Goal: Complete application form: Complete application form

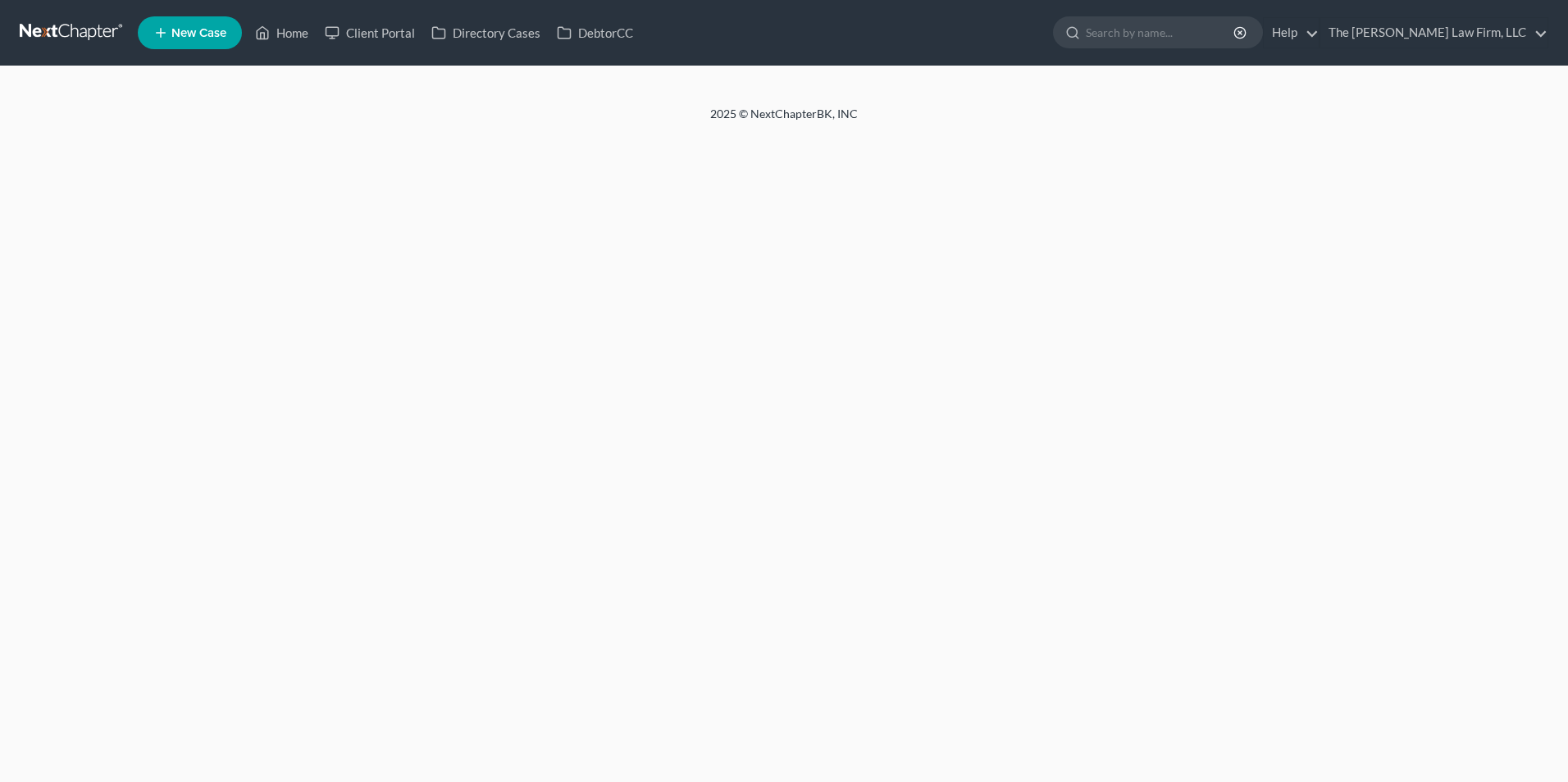
select select "1"
select select "3"
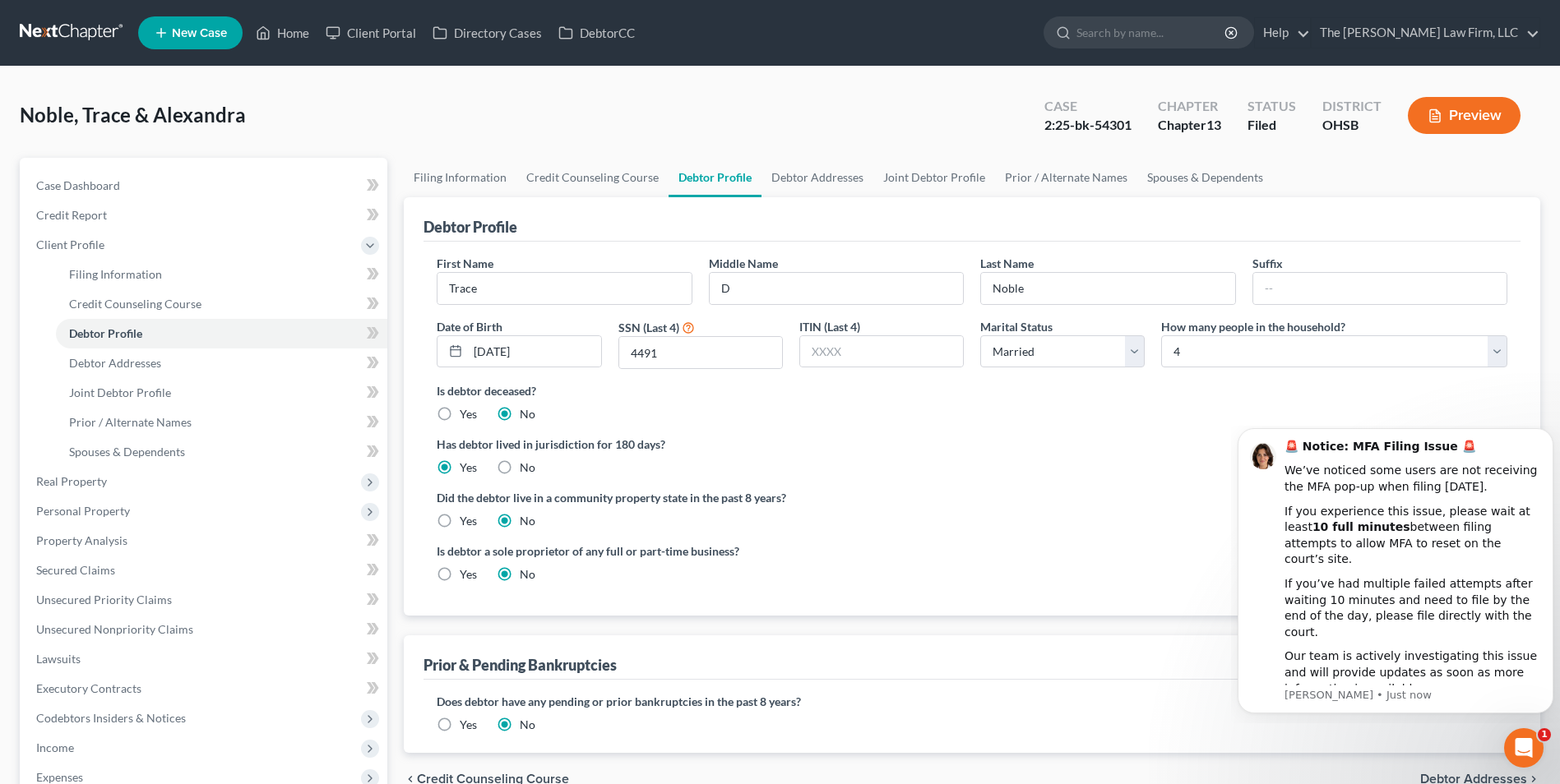
click at [1441, 108] on button "Preview" at bounding box center [1464, 116] width 113 height 37
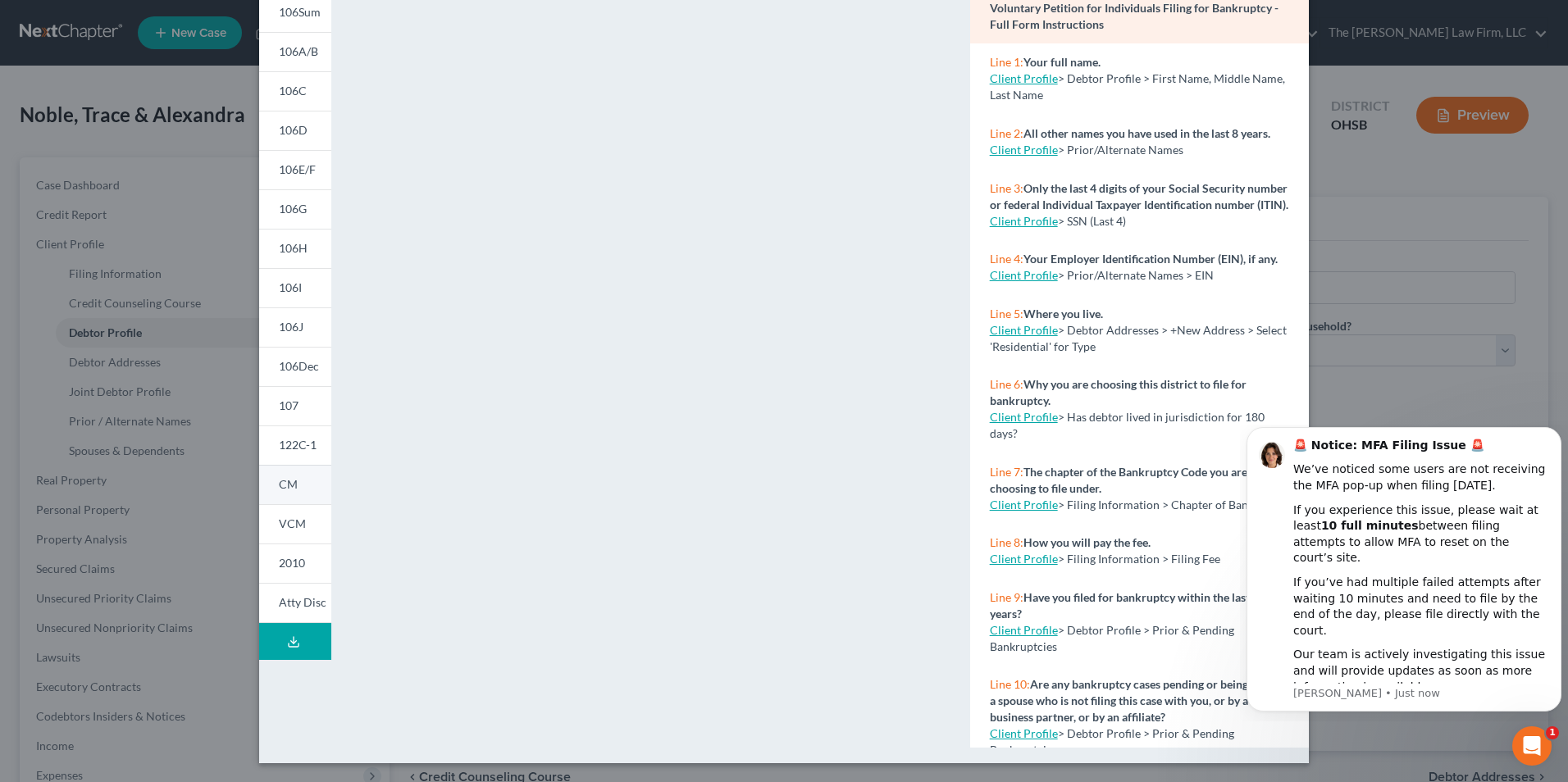
scroll to position [142, 0]
click at [288, 297] on link "106I" at bounding box center [294, 287] width 72 height 39
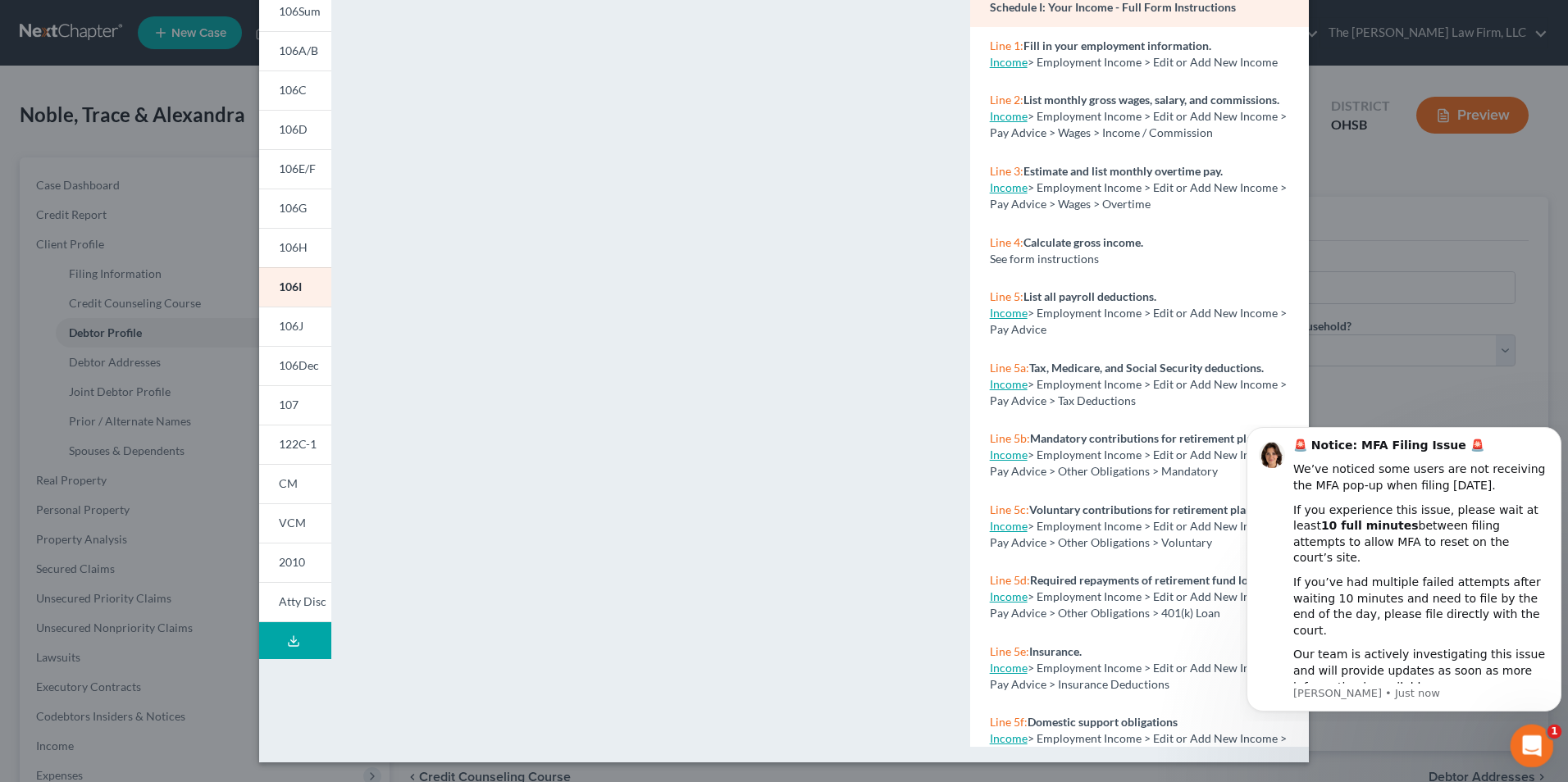
click at [1523, 742] on icon "Open Intercom Messenger" at bounding box center [1530, 744] width 27 height 27
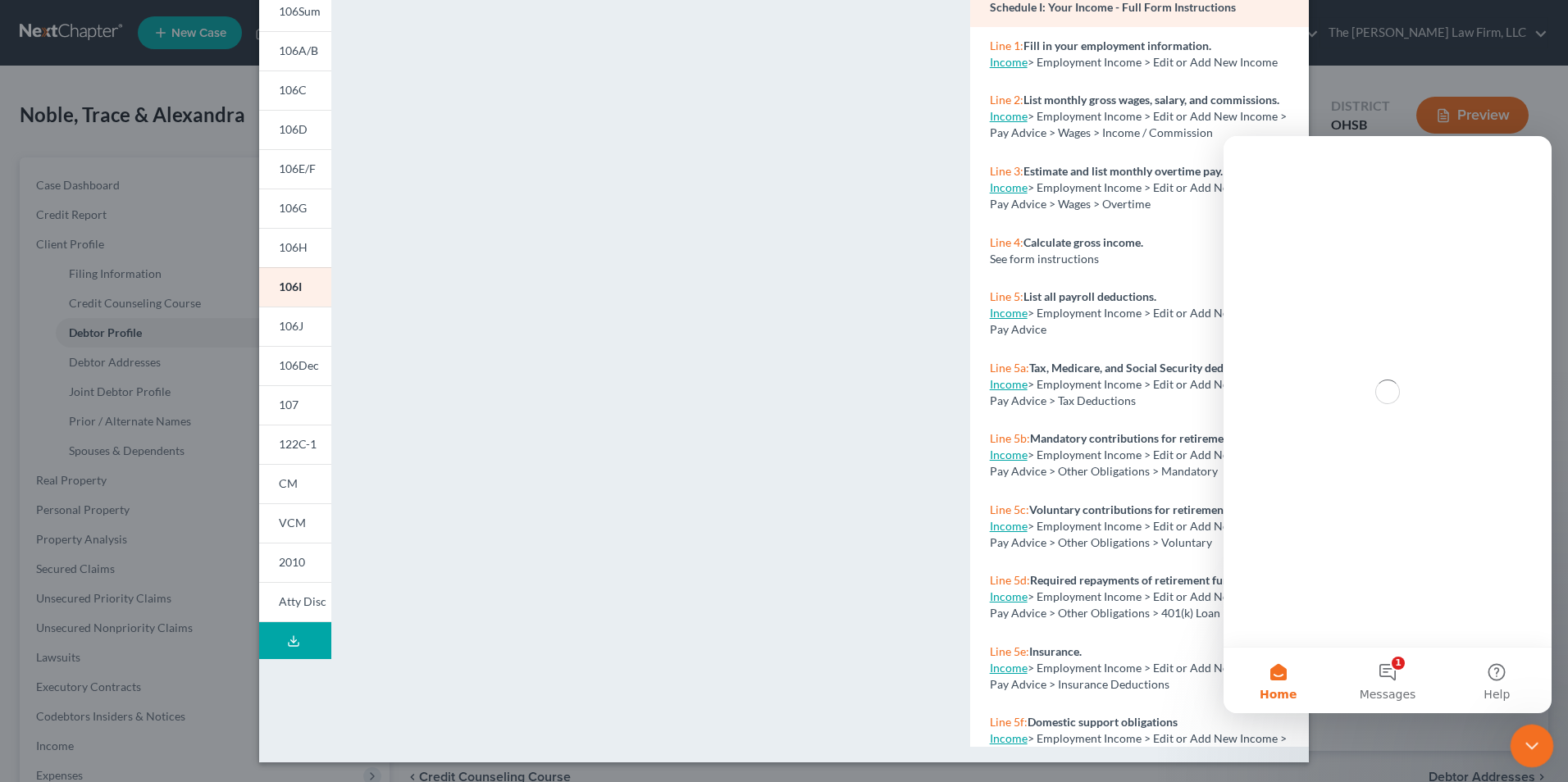
scroll to position [0, 0]
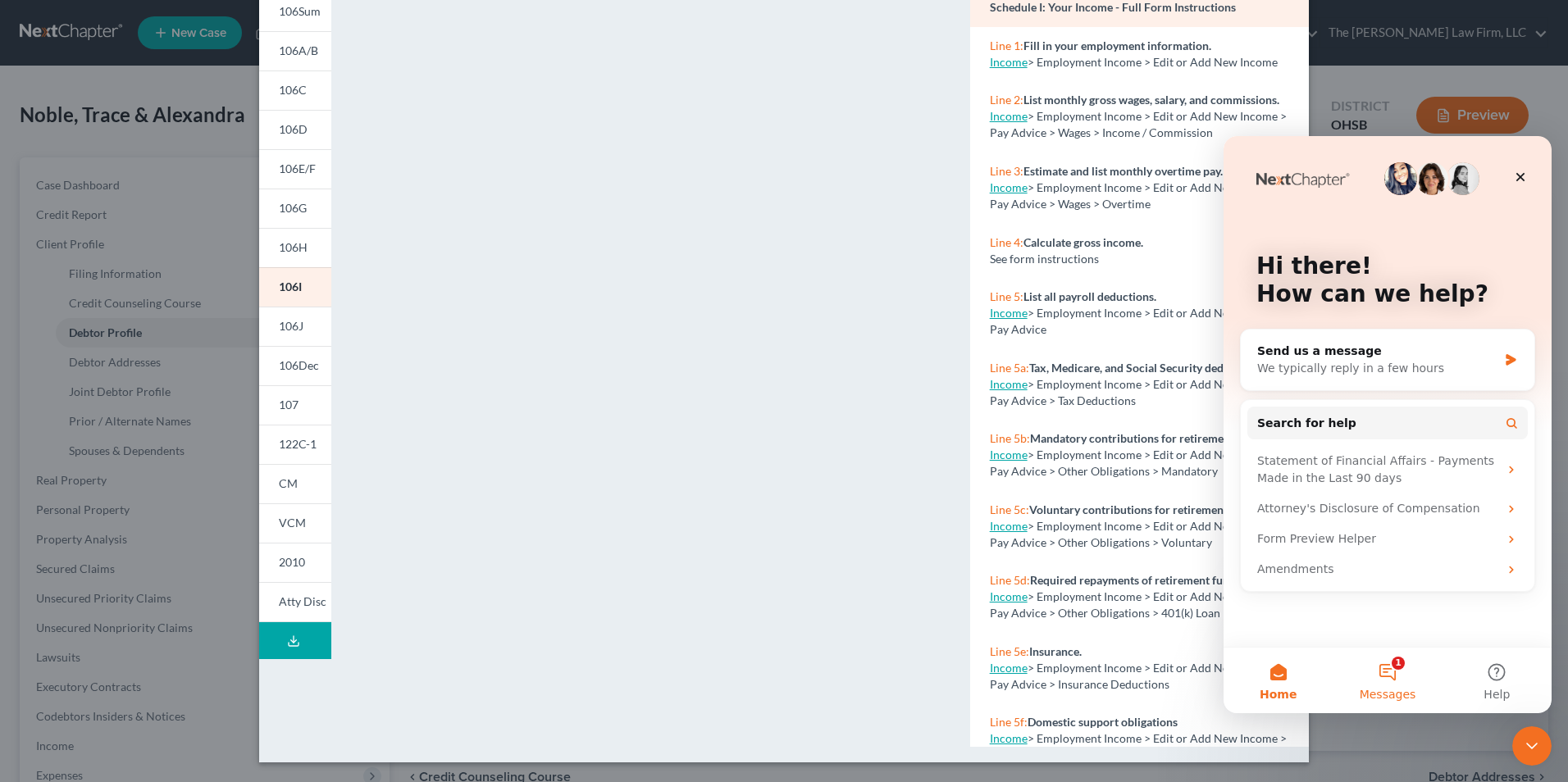
click at [1369, 684] on button "1 Messages" at bounding box center [1386, 680] width 109 height 65
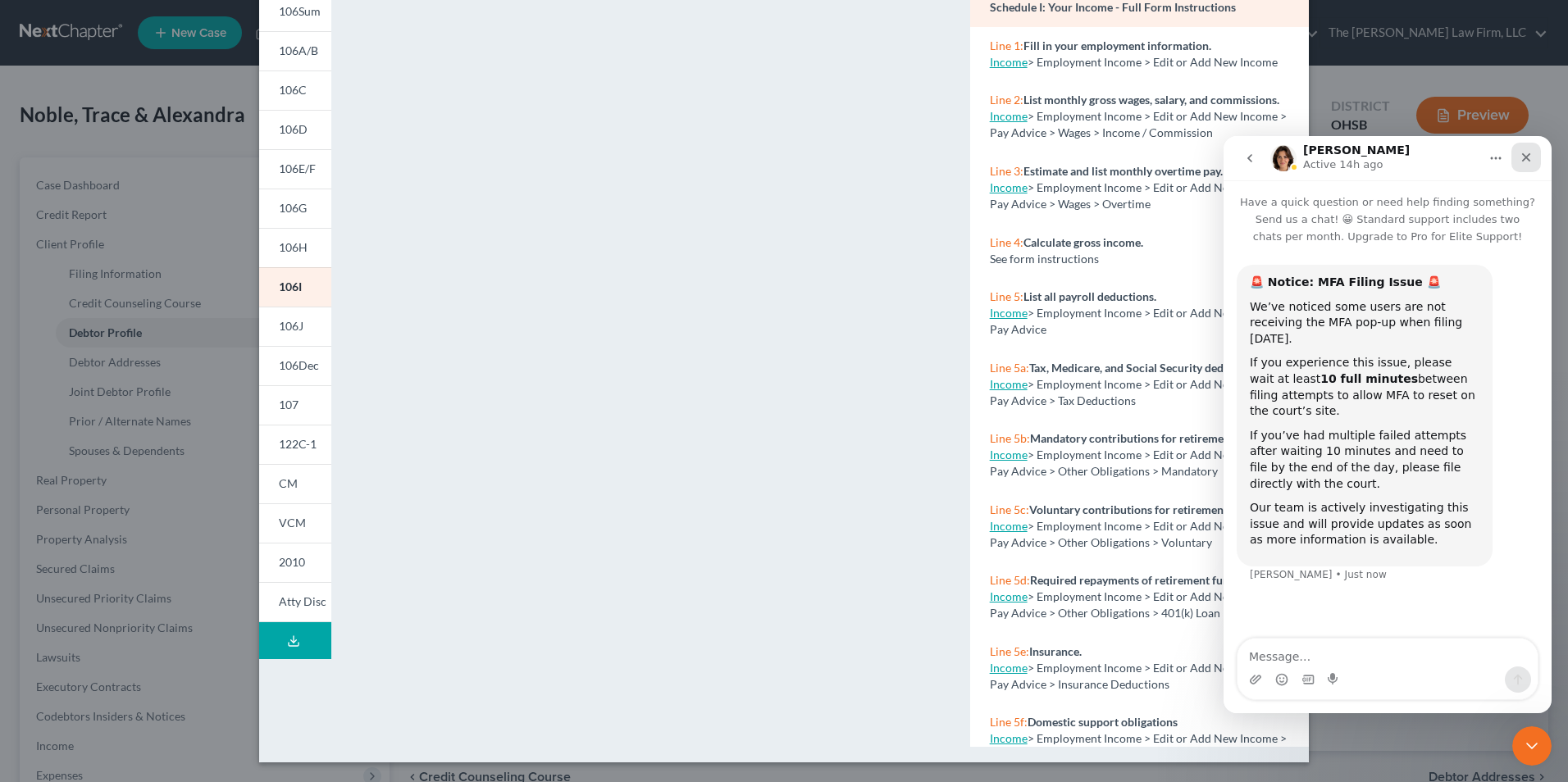
click at [1525, 164] on div "Close" at bounding box center [1526, 157] width 30 height 30
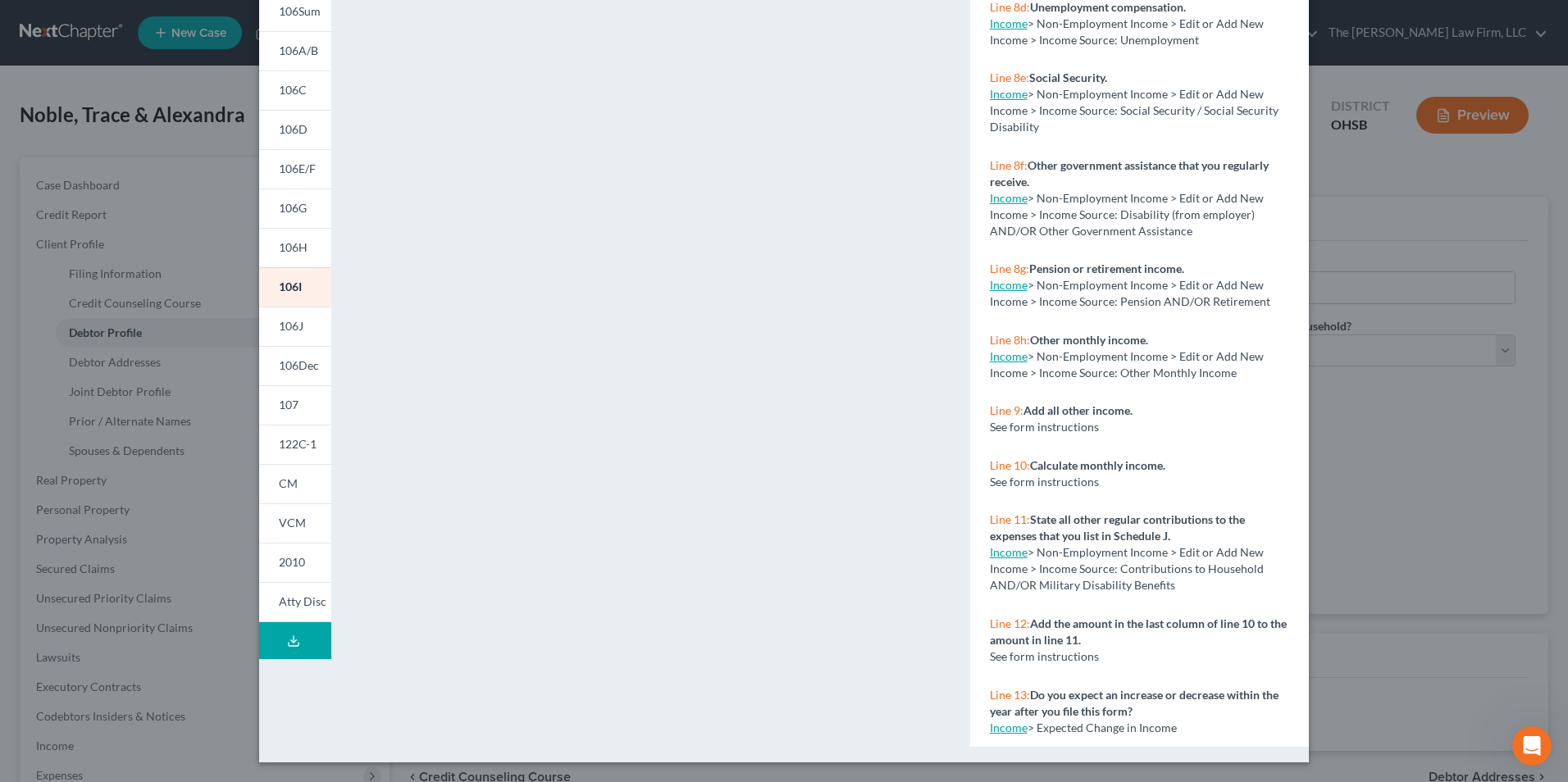
scroll to position [1403, 0]
click at [288, 341] on link "106J" at bounding box center [294, 326] width 72 height 39
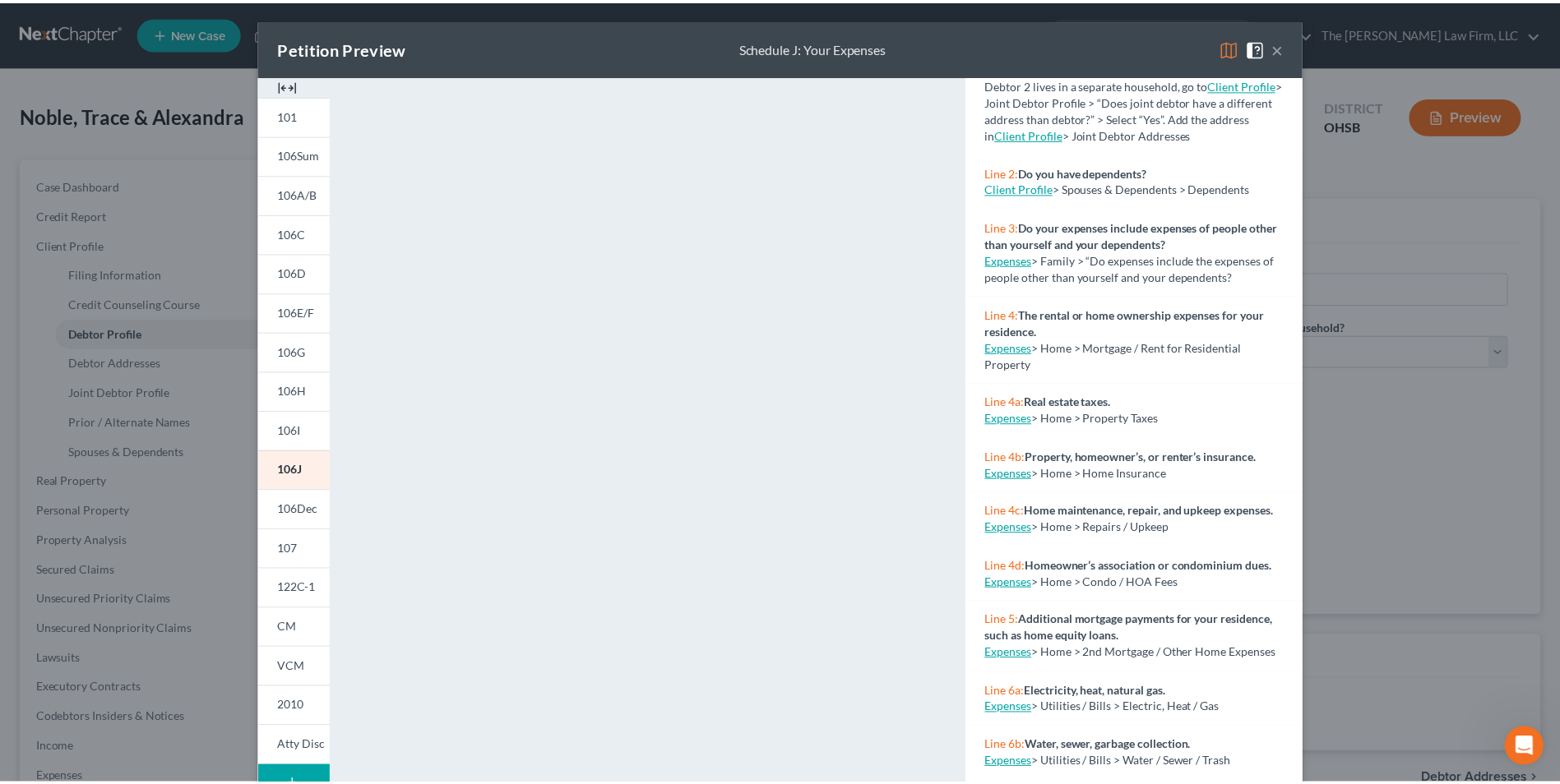
scroll to position [164, 0]
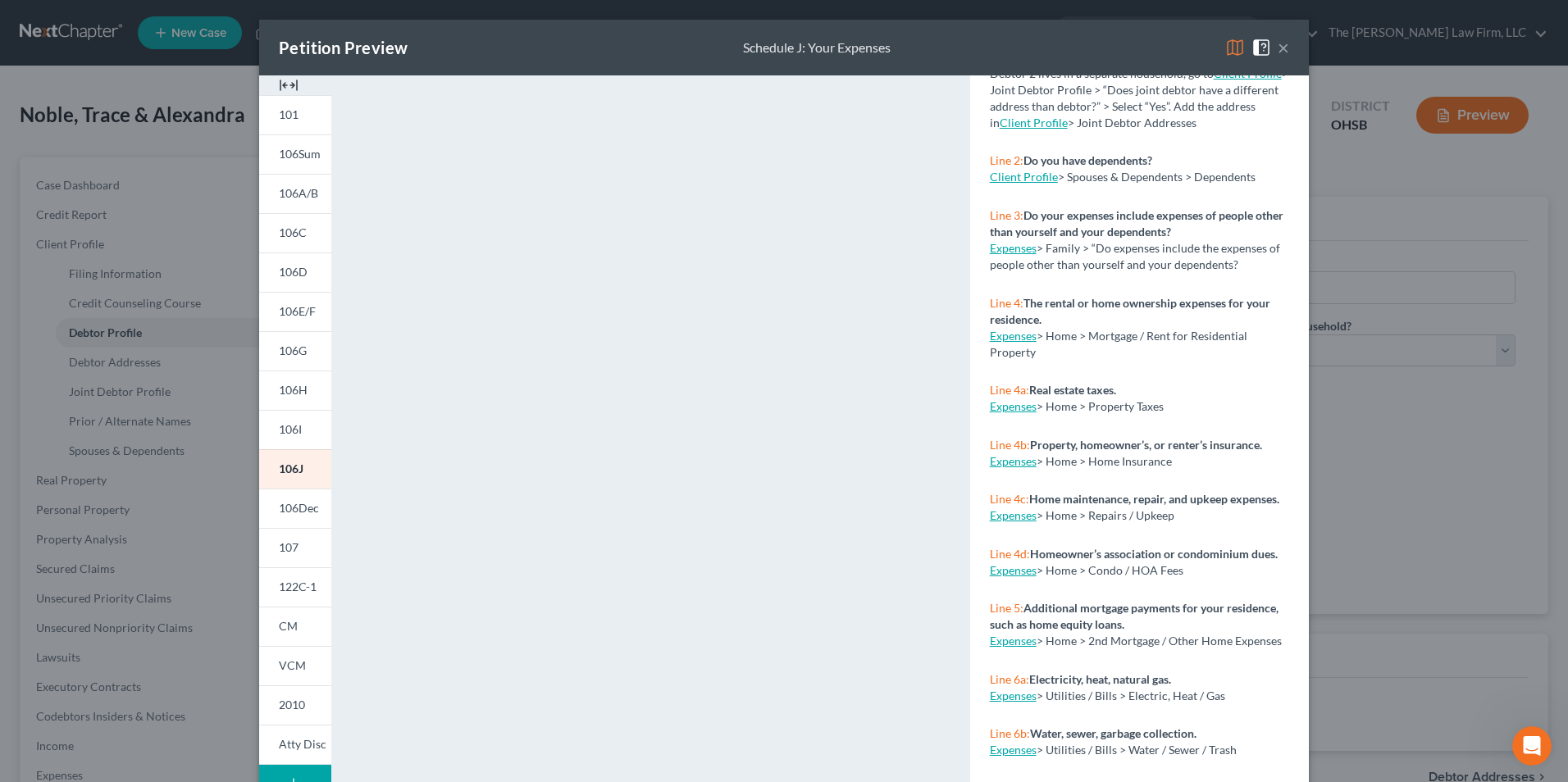
click at [1279, 52] on button "×" at bounding box center [1283, 47] width 12 height 19
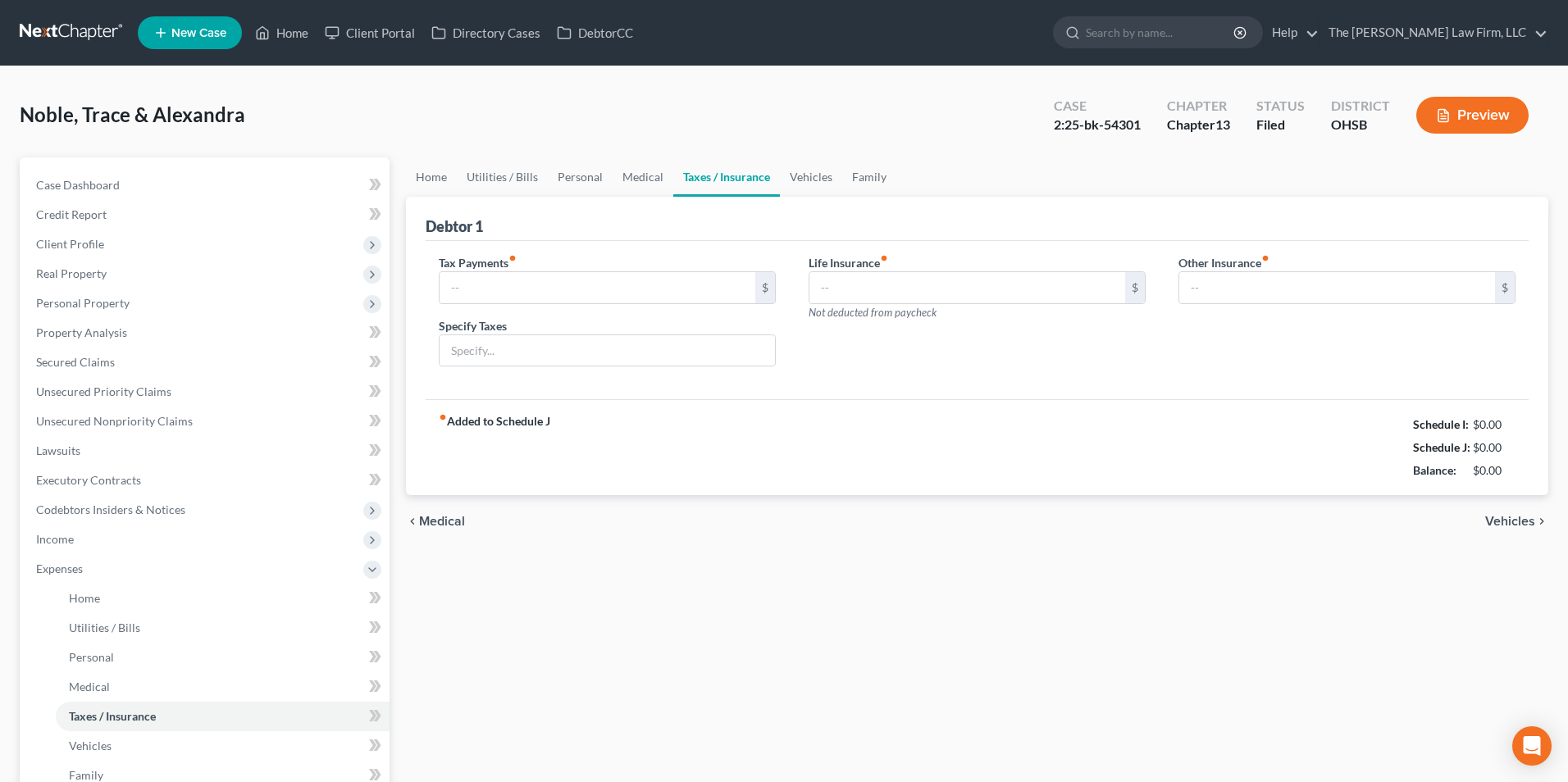
type input "0.00"
type input "33.00"
type input "0.00"
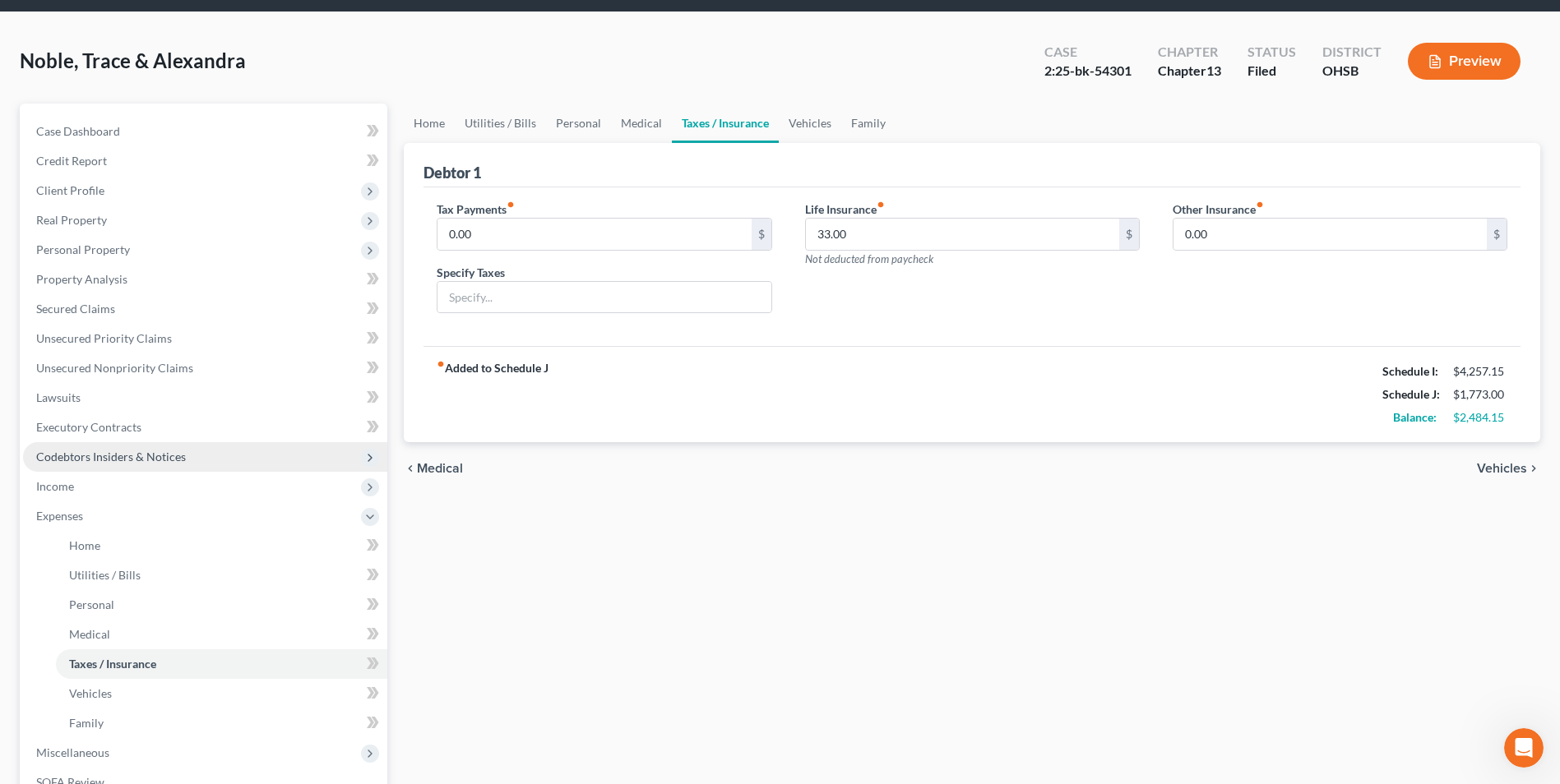
scroll to position [164, 0]
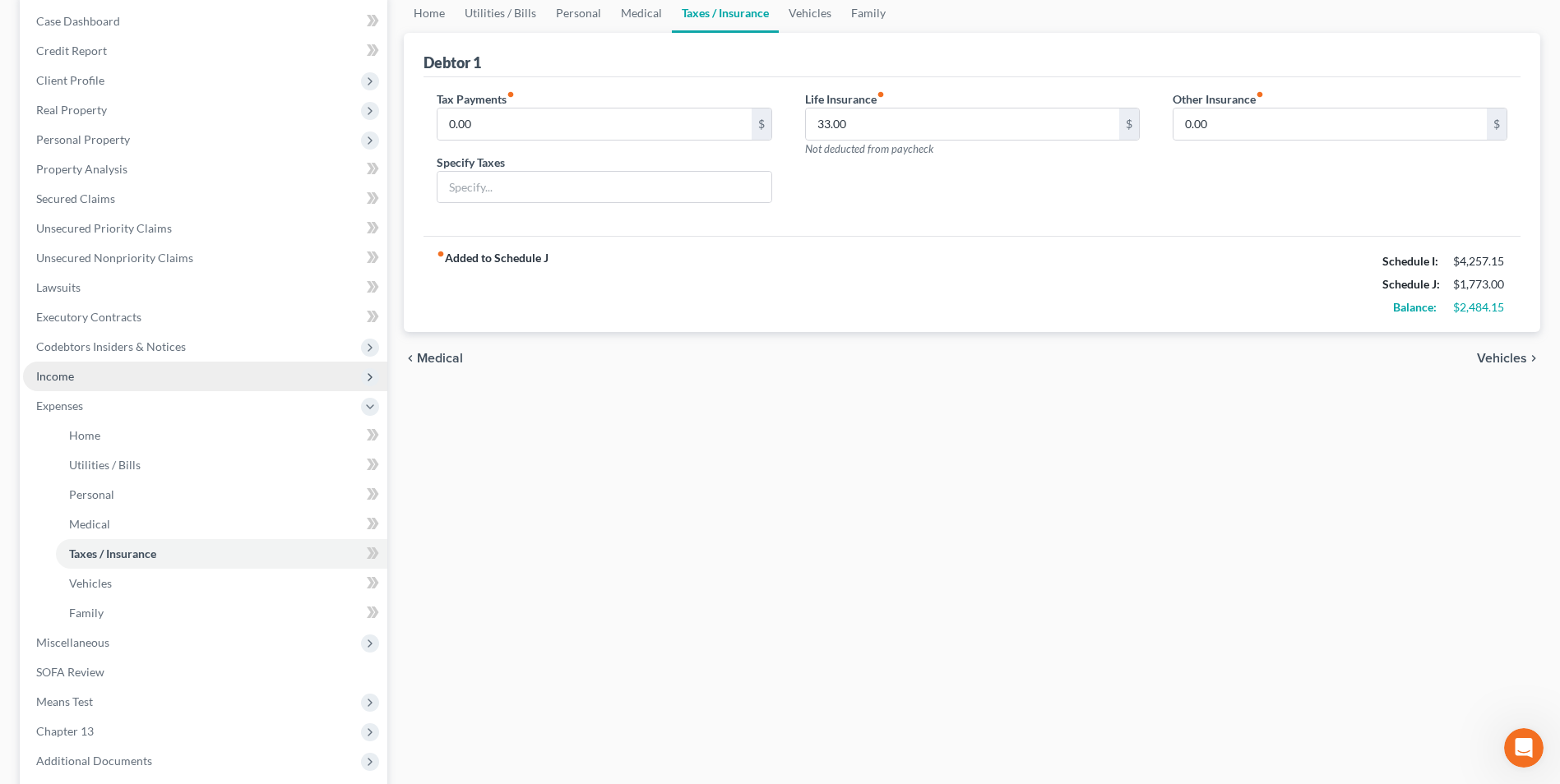
click at [137, 376] on span "Income" at bounding box center [205, 376] width 365 height 30
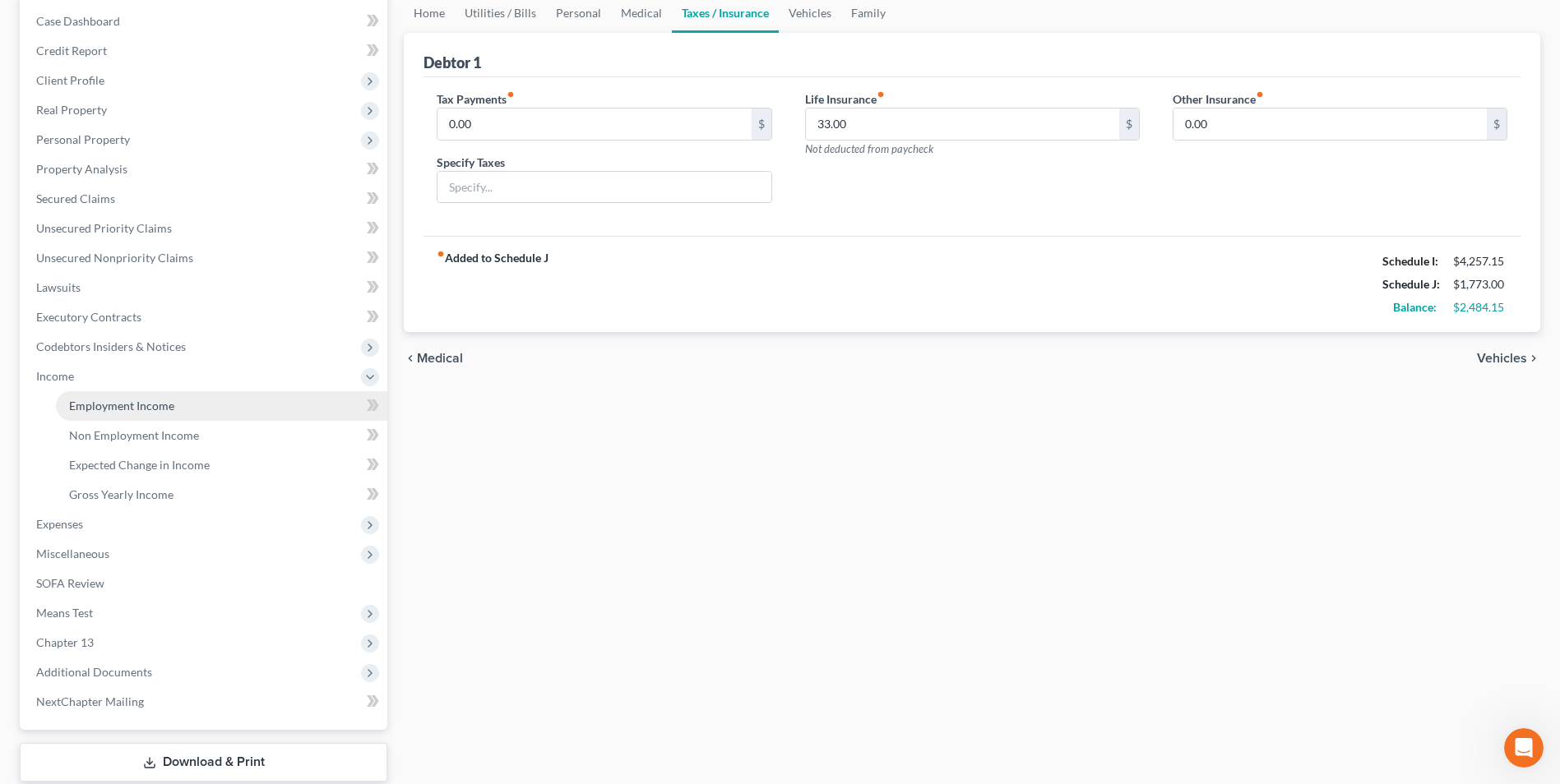
click at [172, 405] on span "Employment Income" at bounding box center [122, 405] width 105 height 14
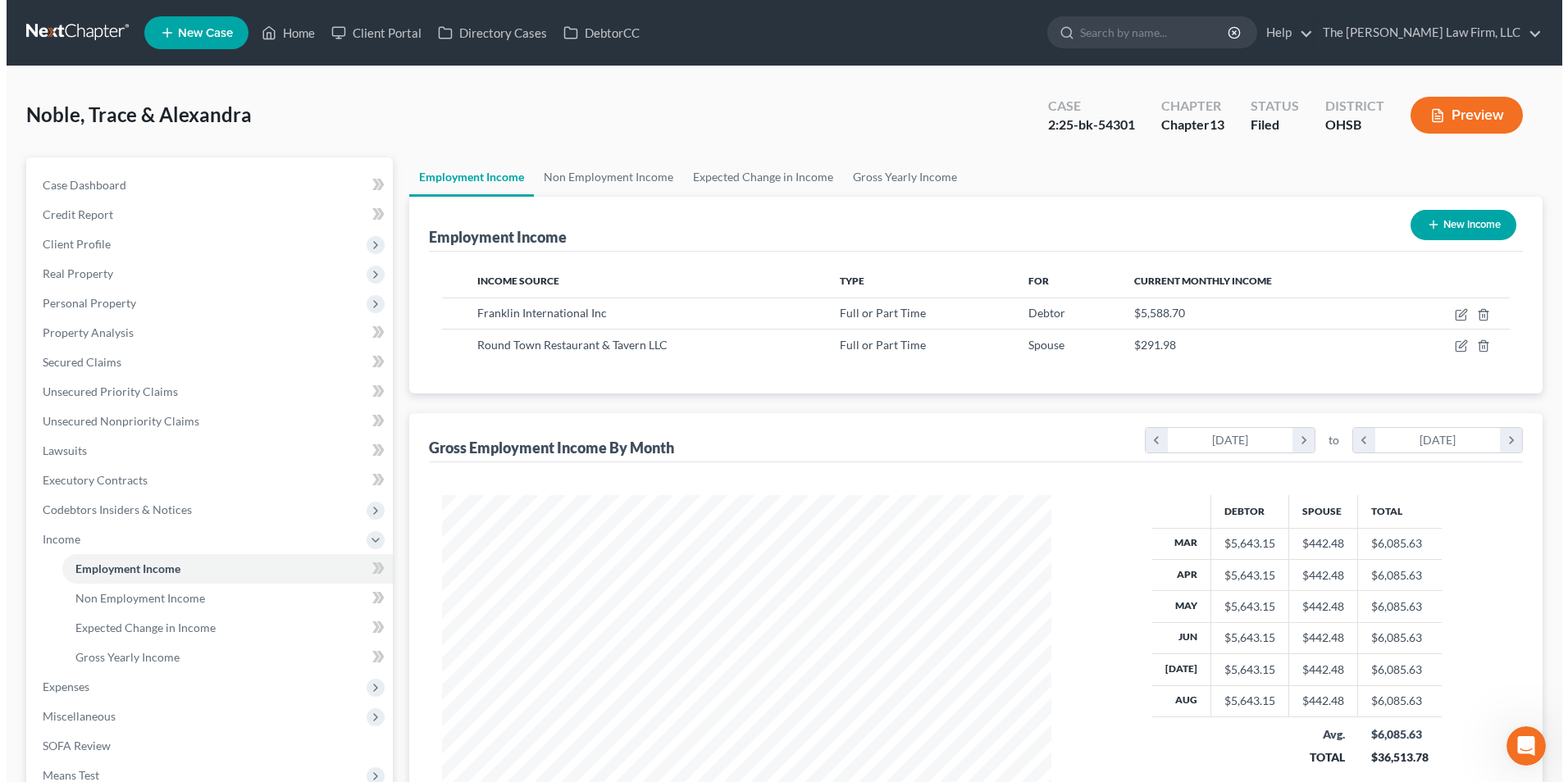
scroll to position [304, 642]
click at [1439, 230] on button "New Income" at bounding box center [1456, 225] width 106 height 31
select select "0"
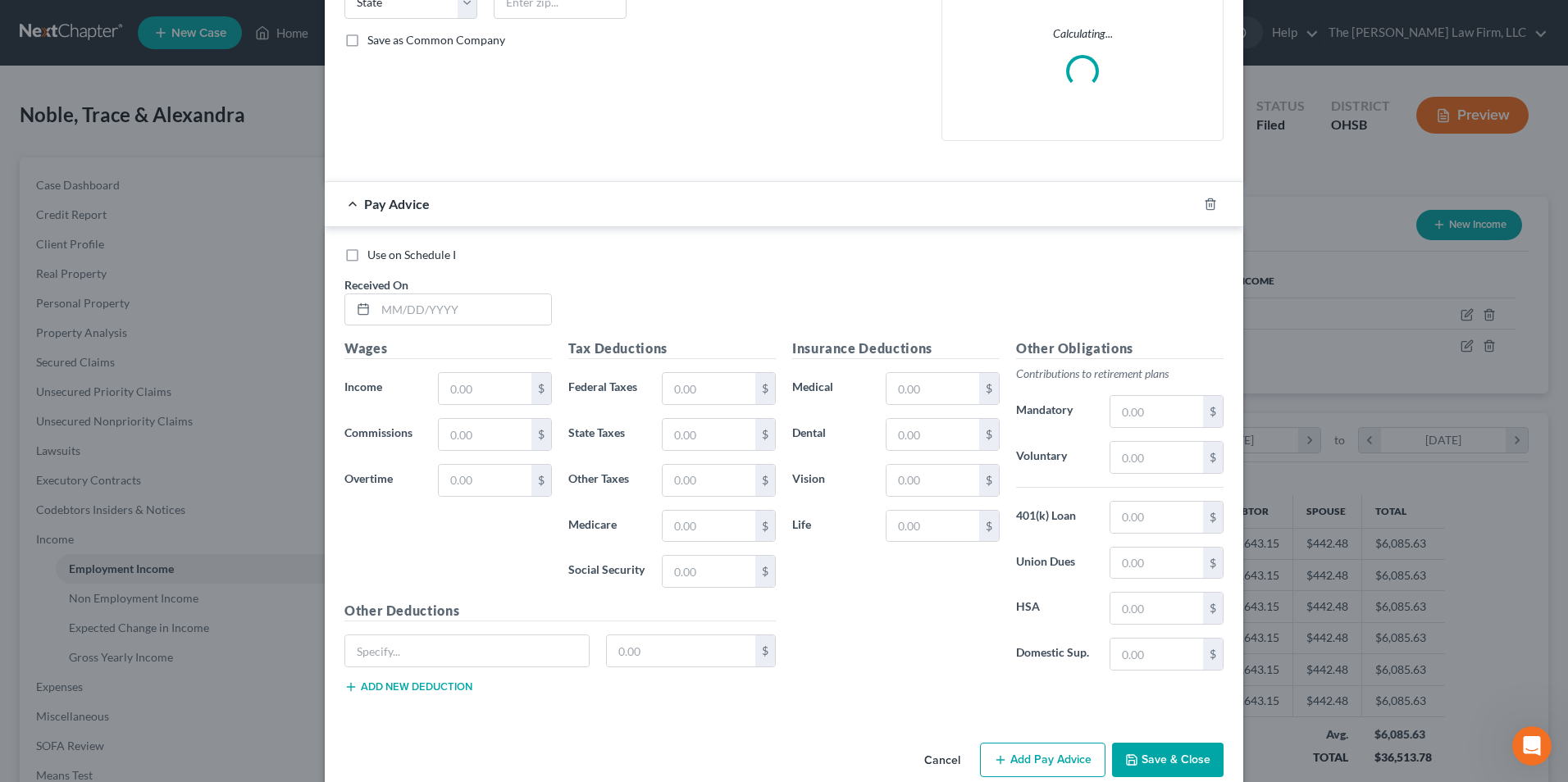
scroll to position [381, 0]
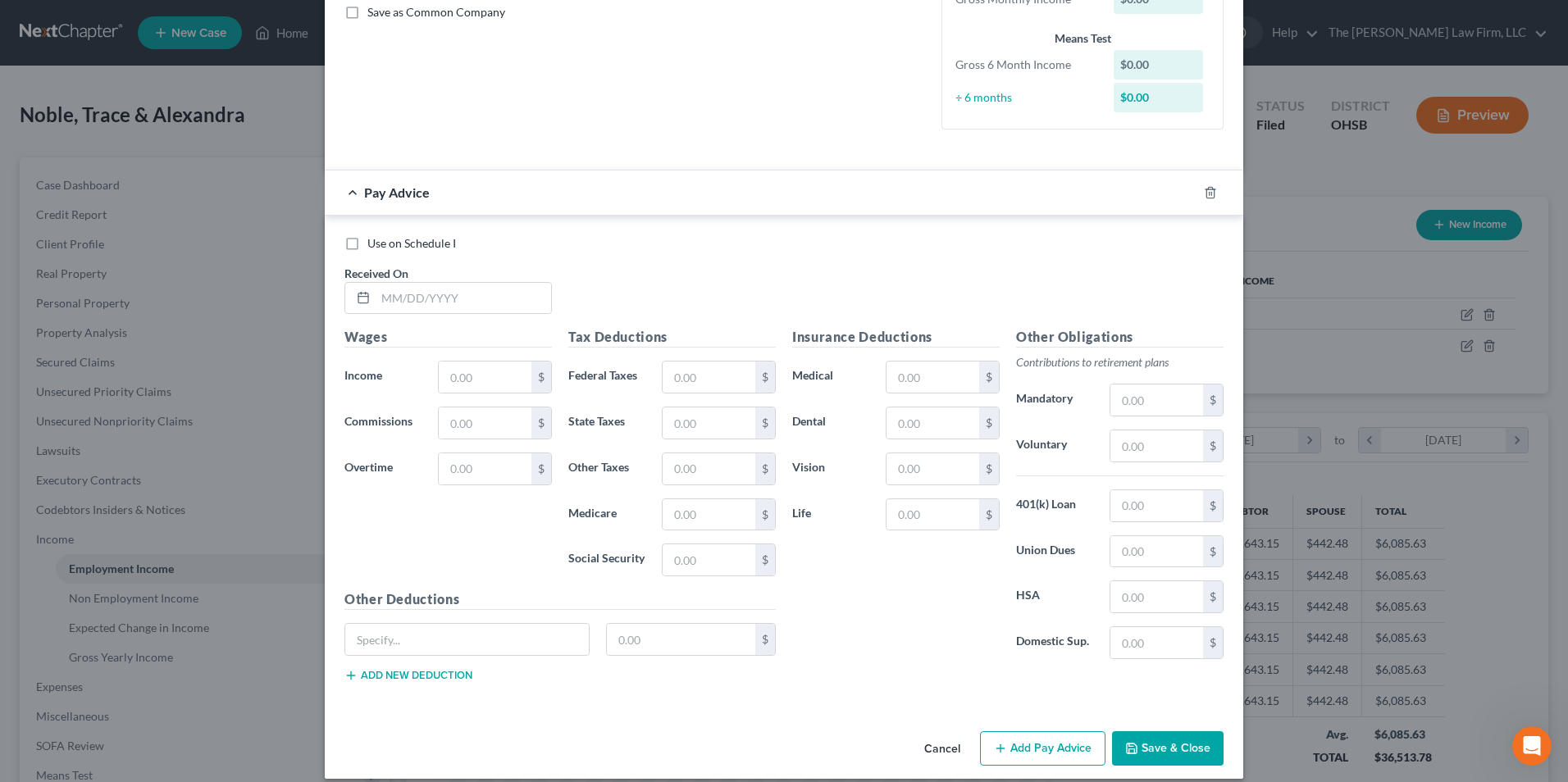
click at [464, 201] on div "Pay Advice" at bounding box center [761, 191] width 873 height 43
click at [406, 201] on div "Pay Advice" at bounding box center [761, 191] width 873 height 43
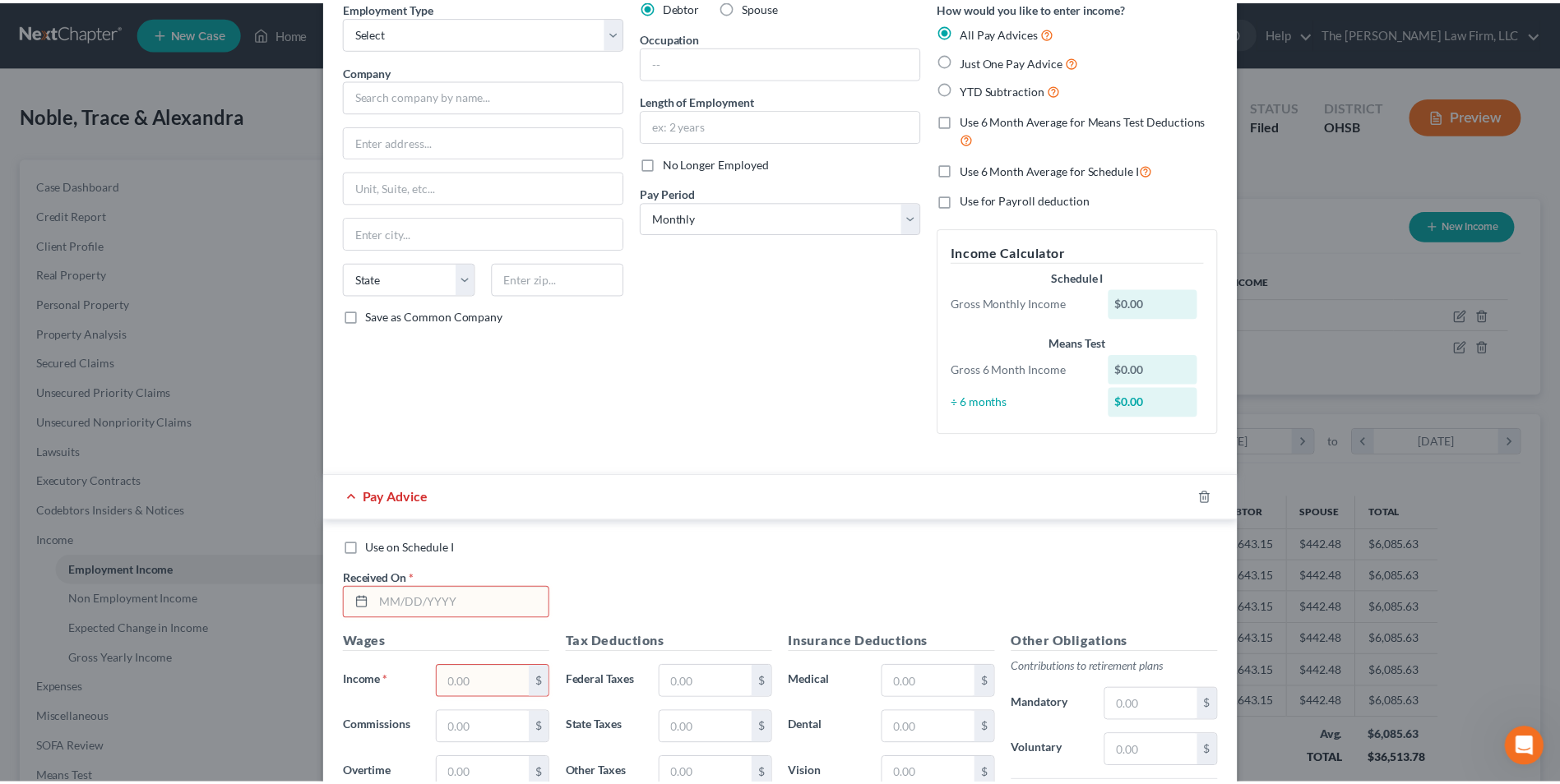
scroll to position [0, 0]
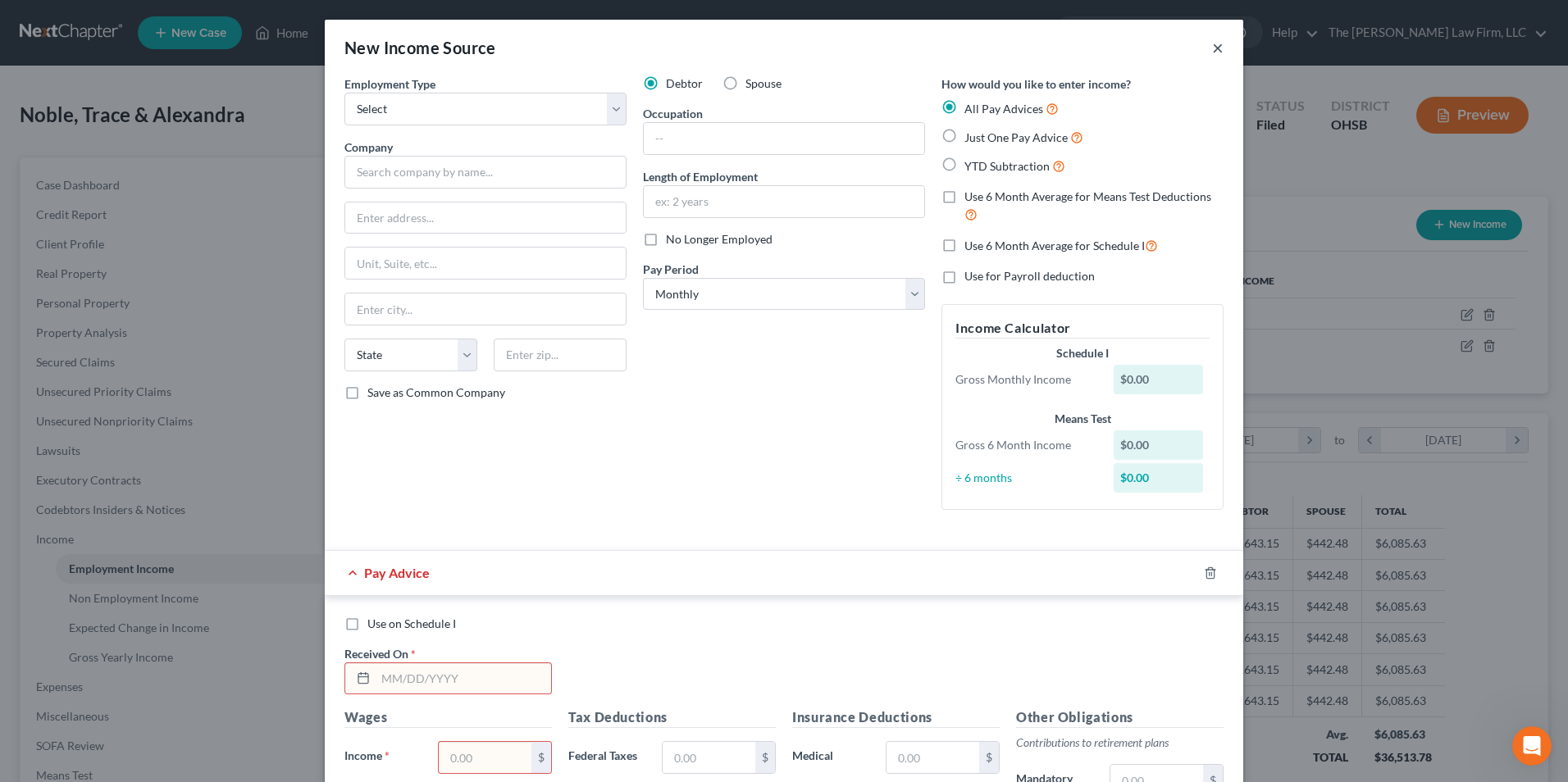
click at [1212, 46] on button "×" at bounding box center [1218, 47] width 12 height 19
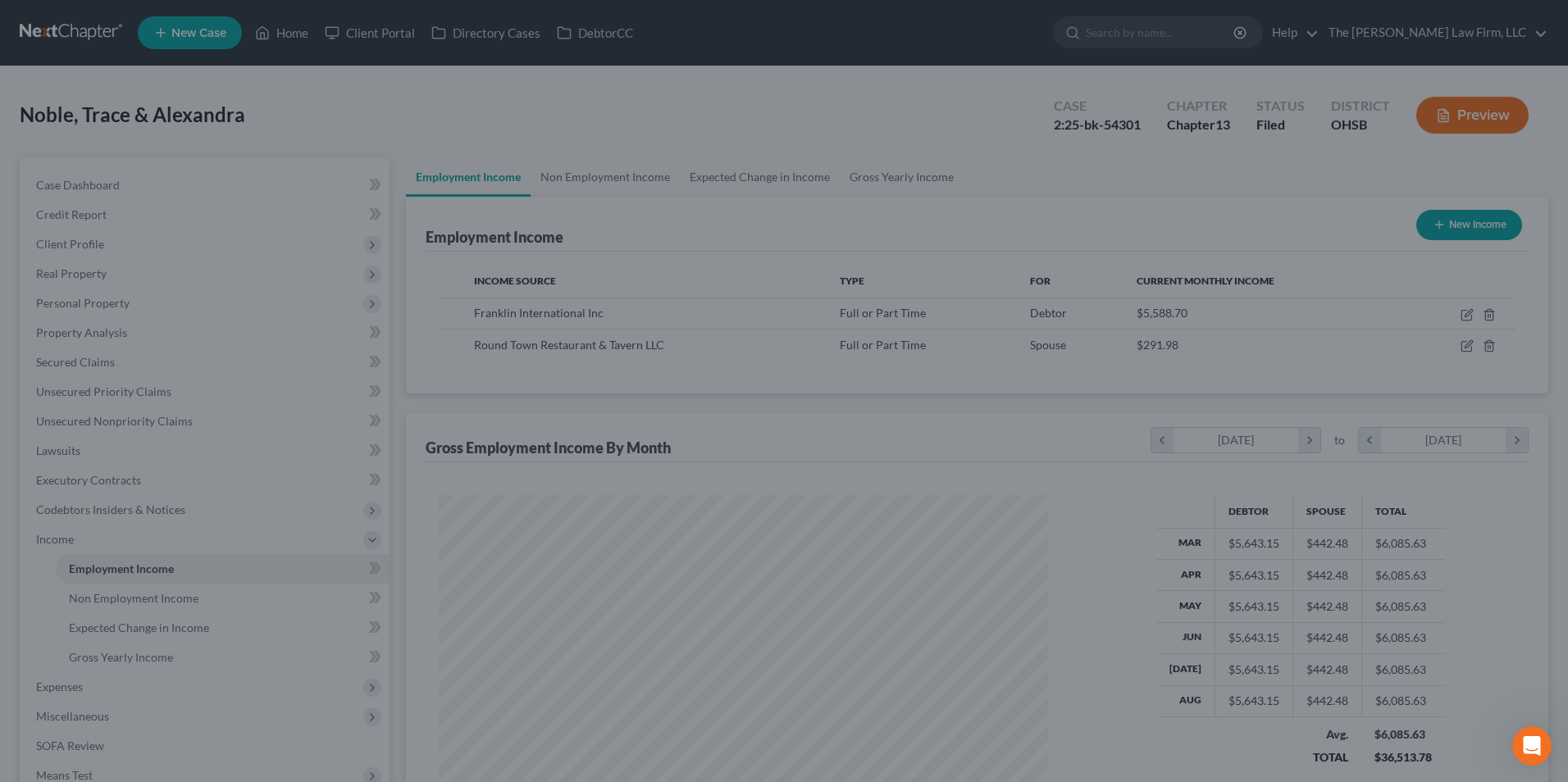
scroll to position [819581, 819323]
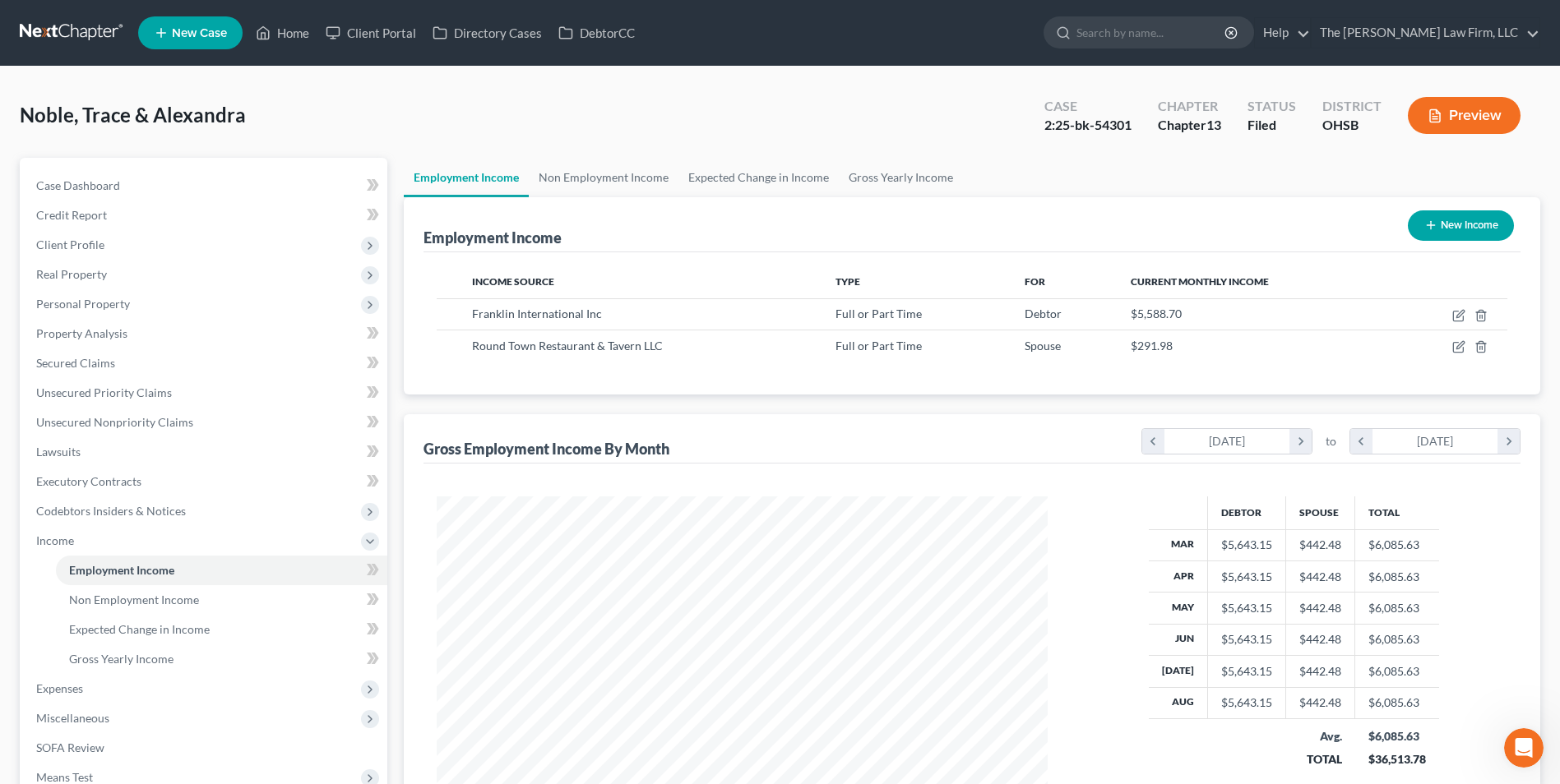
click at [1477, 218] on button "New Income" at bounding box center [1461, 226] width 106 height 31
select select "0"
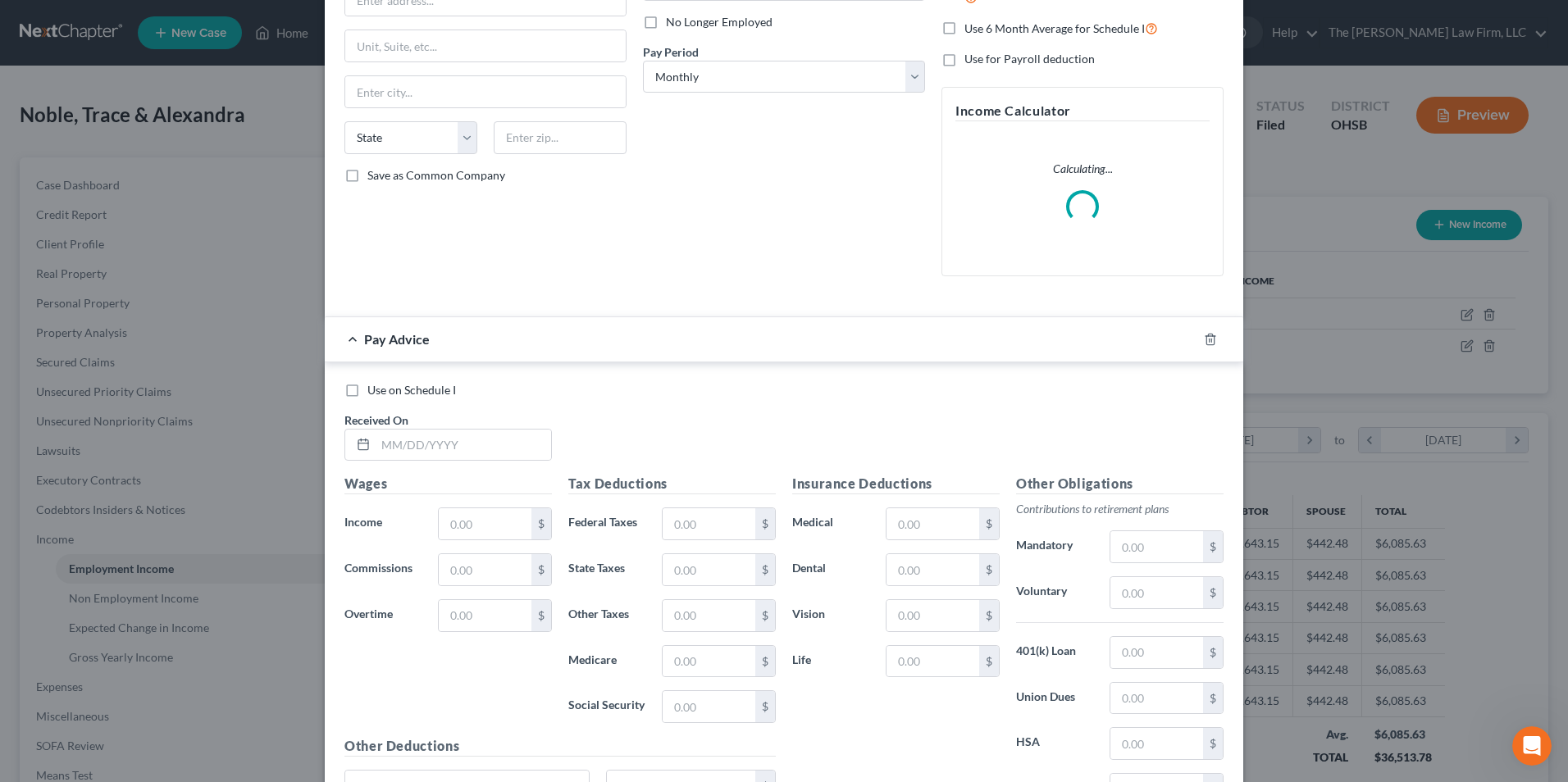
scroll to position [246, 0]
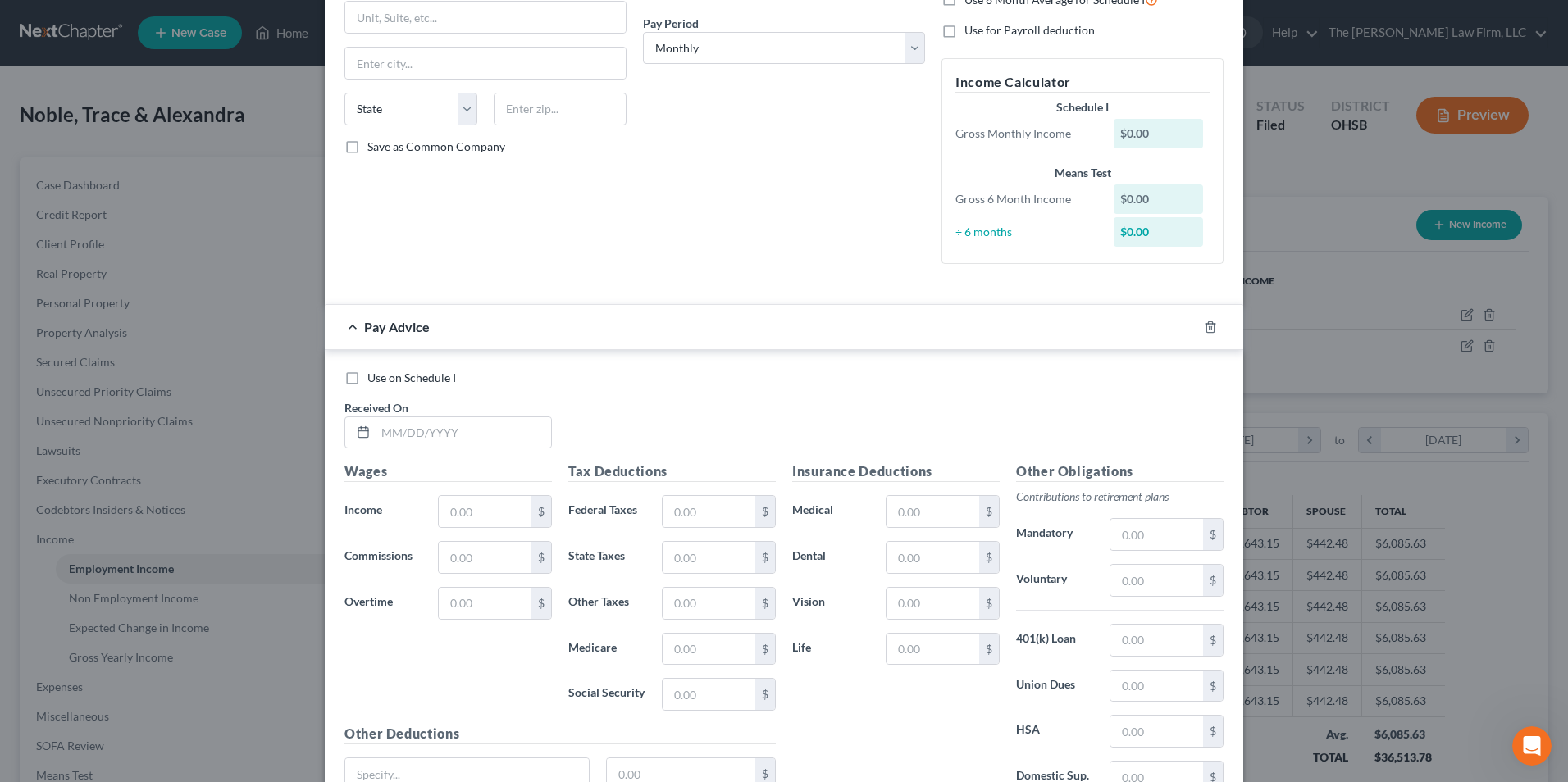
click at [546, 331] on div "Pay Advice" at bounding box center [761, 326] width 873 height 43
click at [385, 326] on span "Pay Advice" at bounding box center [396, 327] width 65 height 15
drag, startPoint x: 385, startPoint y: 326, endPoint x: 367, endPoint y: 338, distance: 21.6
click at [367, 338] on div "Pay Advice" at bounding box center [761, 326] width 873 height 43
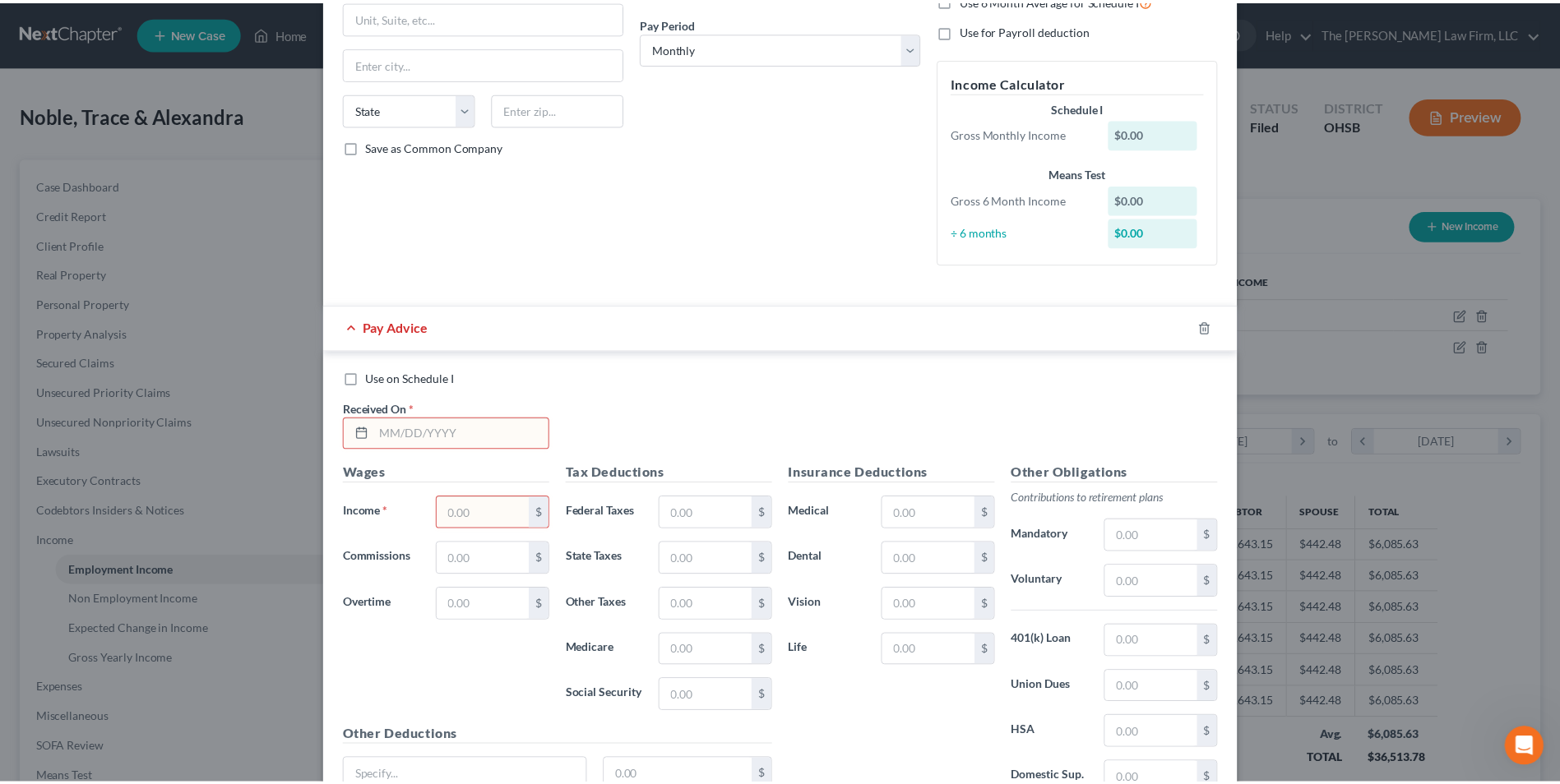
scroll to position [0, 0]
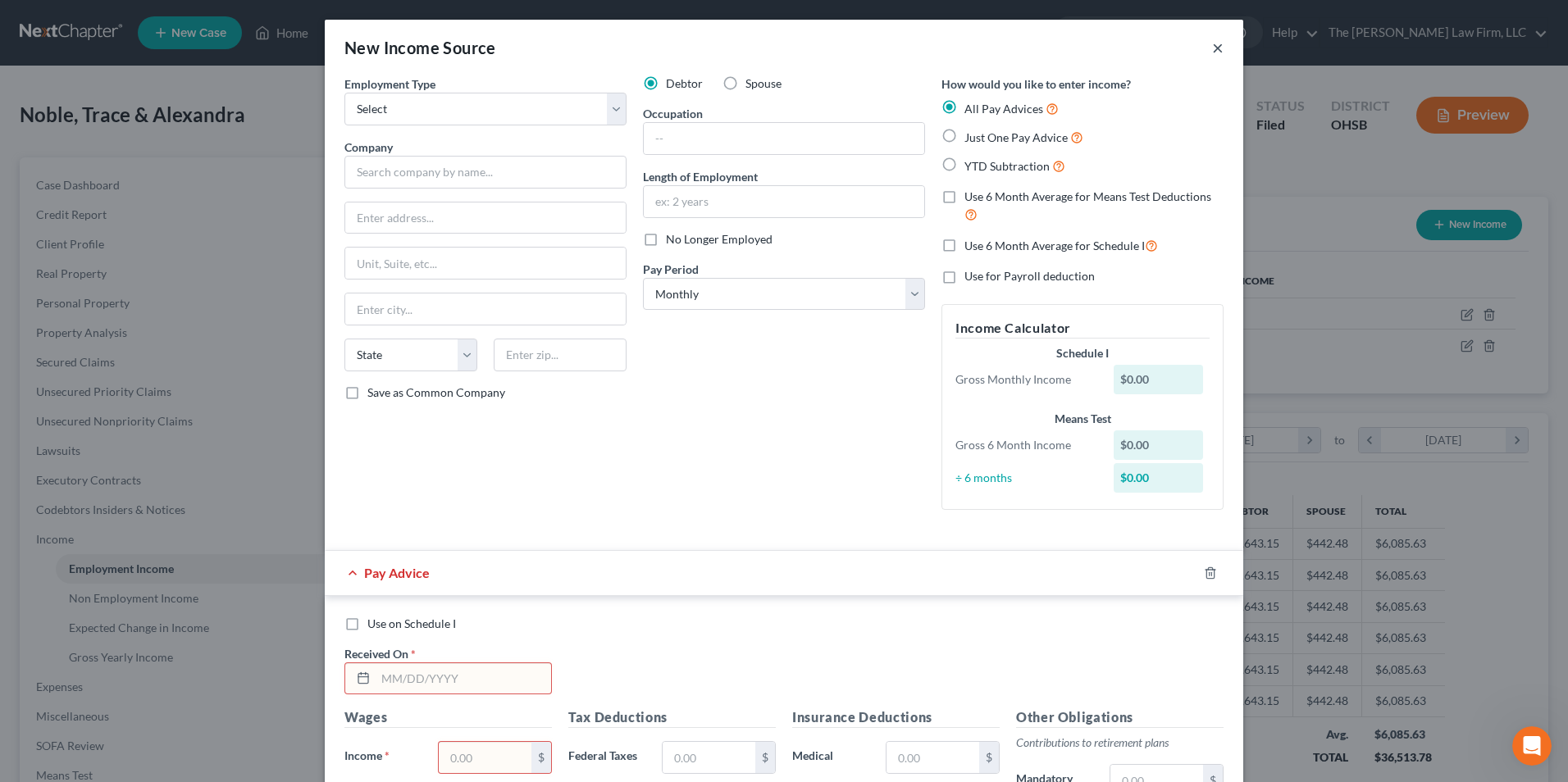
click at [1212, 52] on button "×" at bounding box center [1218, 47] width 12 height 19
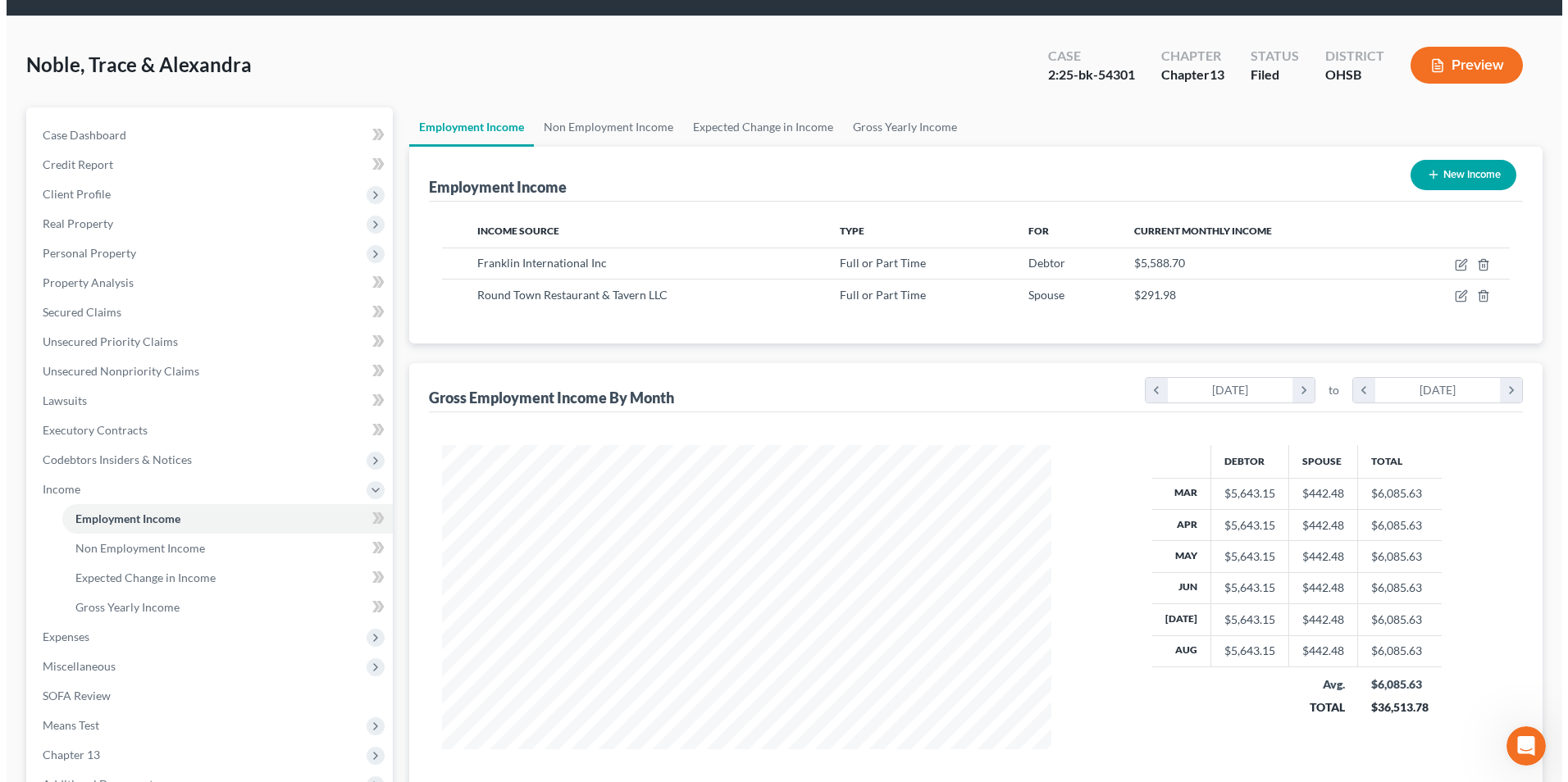
scroll to position [20, 0]
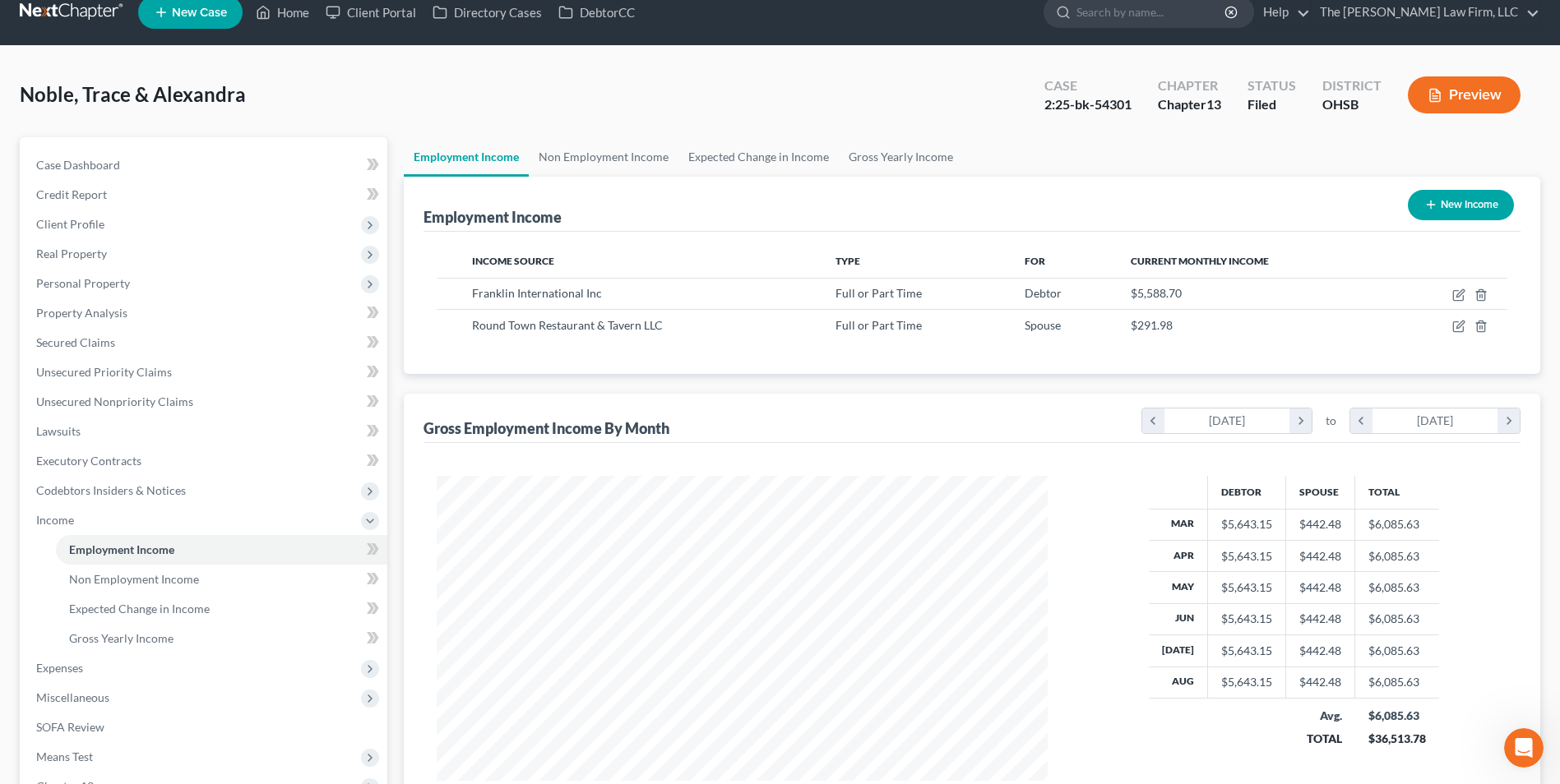
click at [1440, 205] on button "New Income" at bounding box center [1461, 205] width 106 height 31
select select "0"
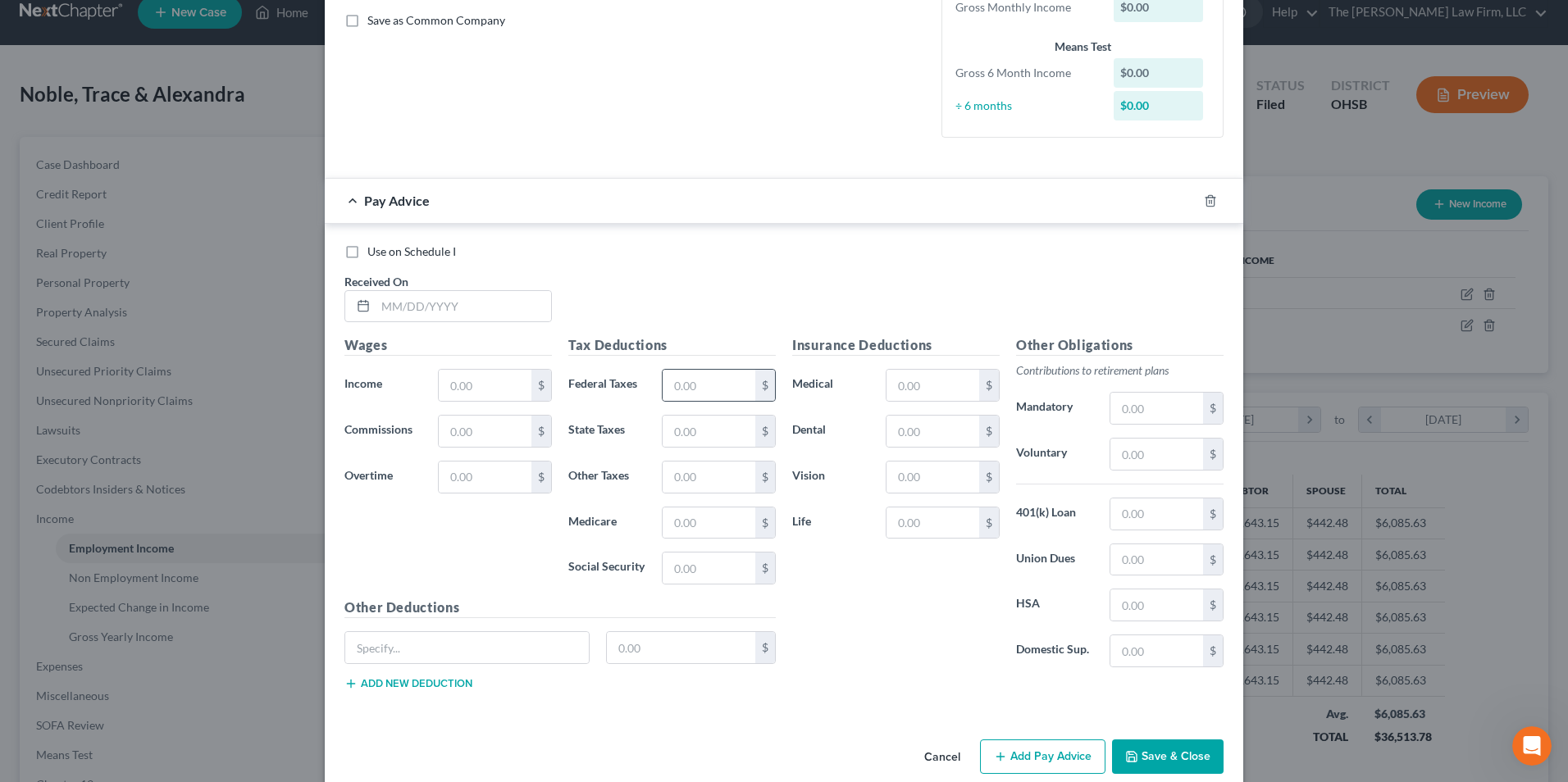
scroll to position [397, 0]
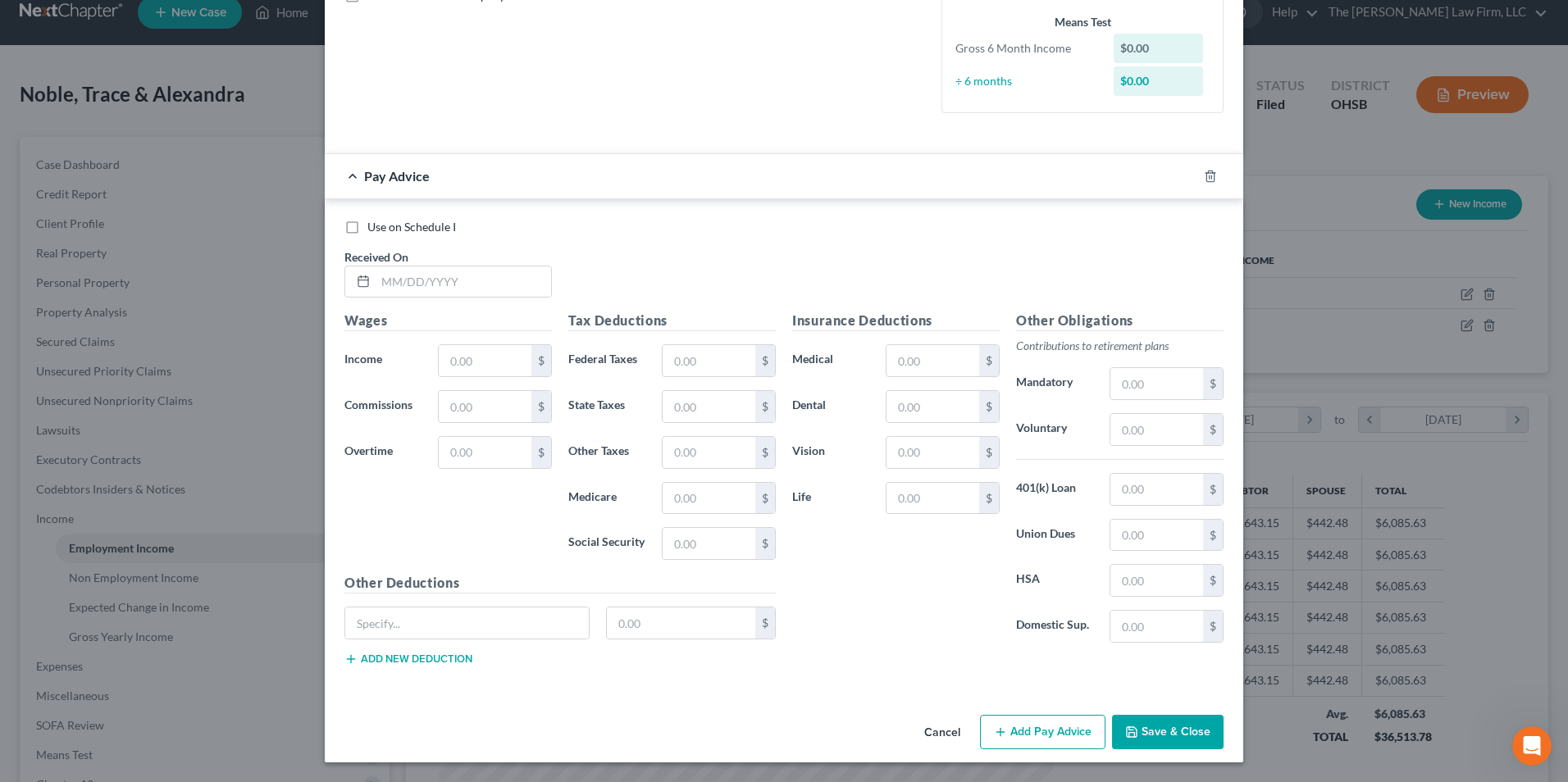
click at [134, 578] on div "New Income Source × Employment Type * Select Full or [DEMOGRAPHIC_DATA] Employm…" at bounding box center [784, 391] width 1568 height 782
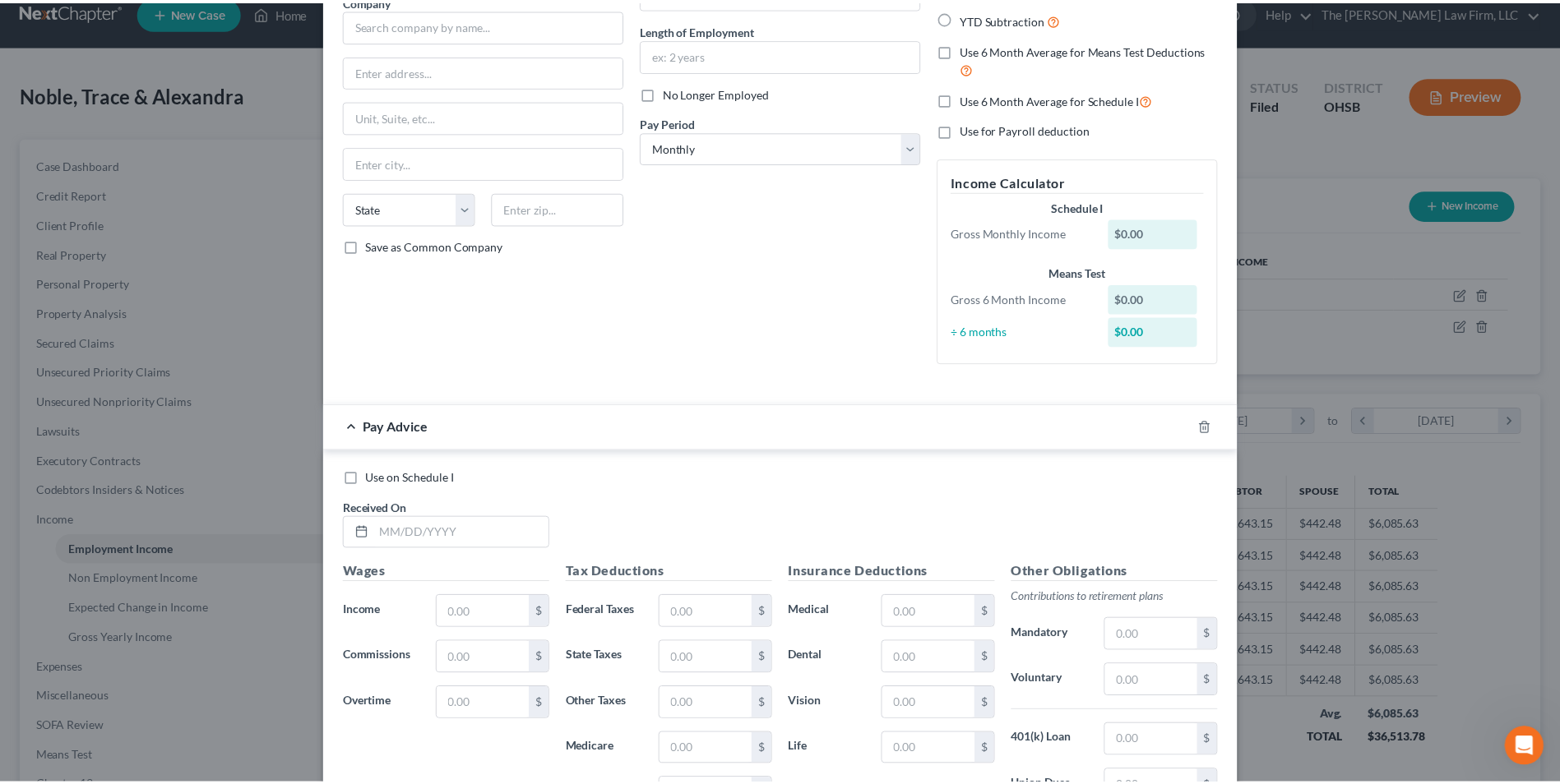
scroll to position [0, 0]
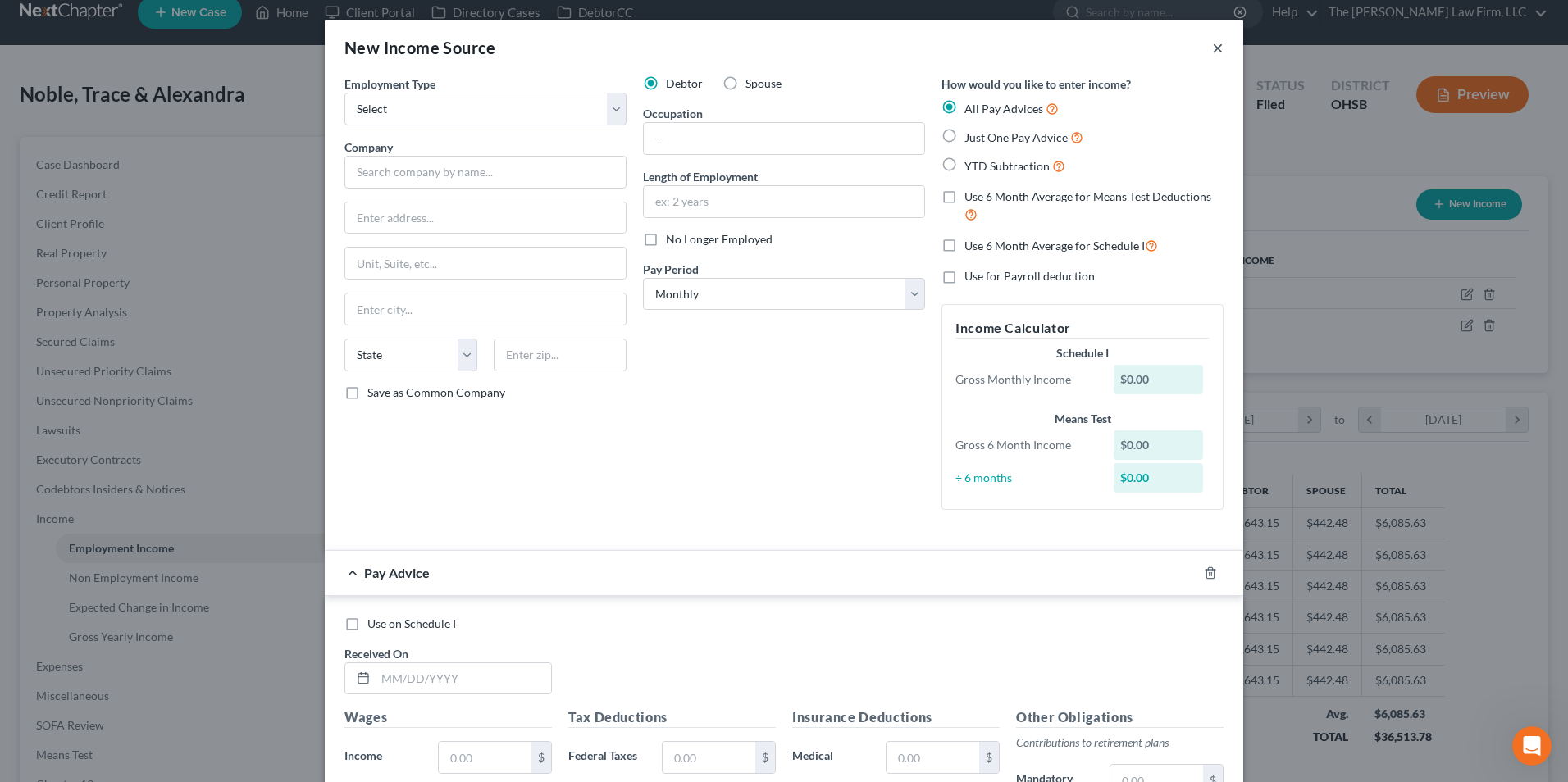
drag, startPoint x: 1214, startPoint y: 49, endPoint x: 1195, endPoint y: 63, distance: 23.6
click at [1214, 49] on button "×" at bounding box center [1218, 47] width 12 height 19
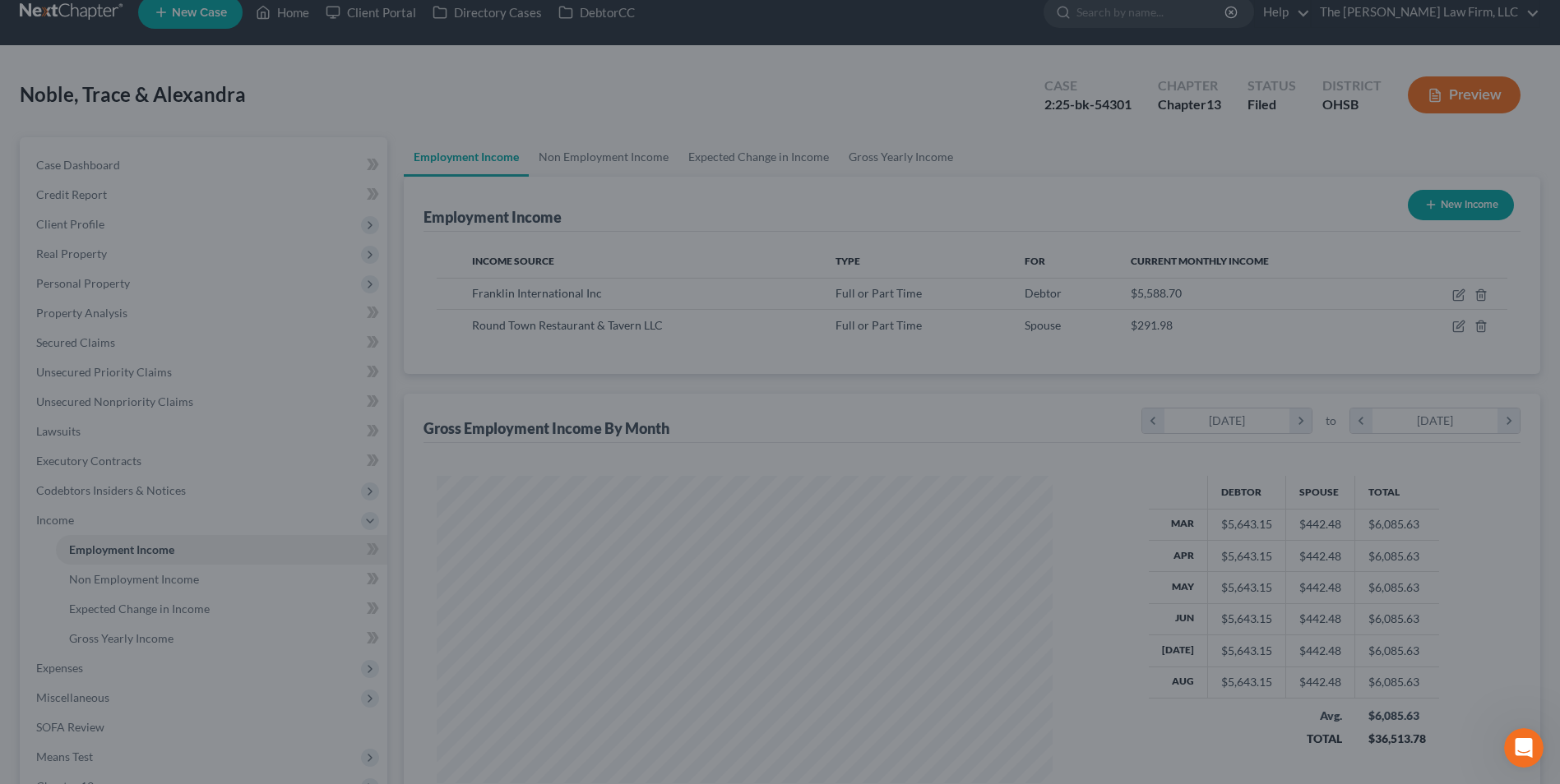
scroll to position [821677, 821696]
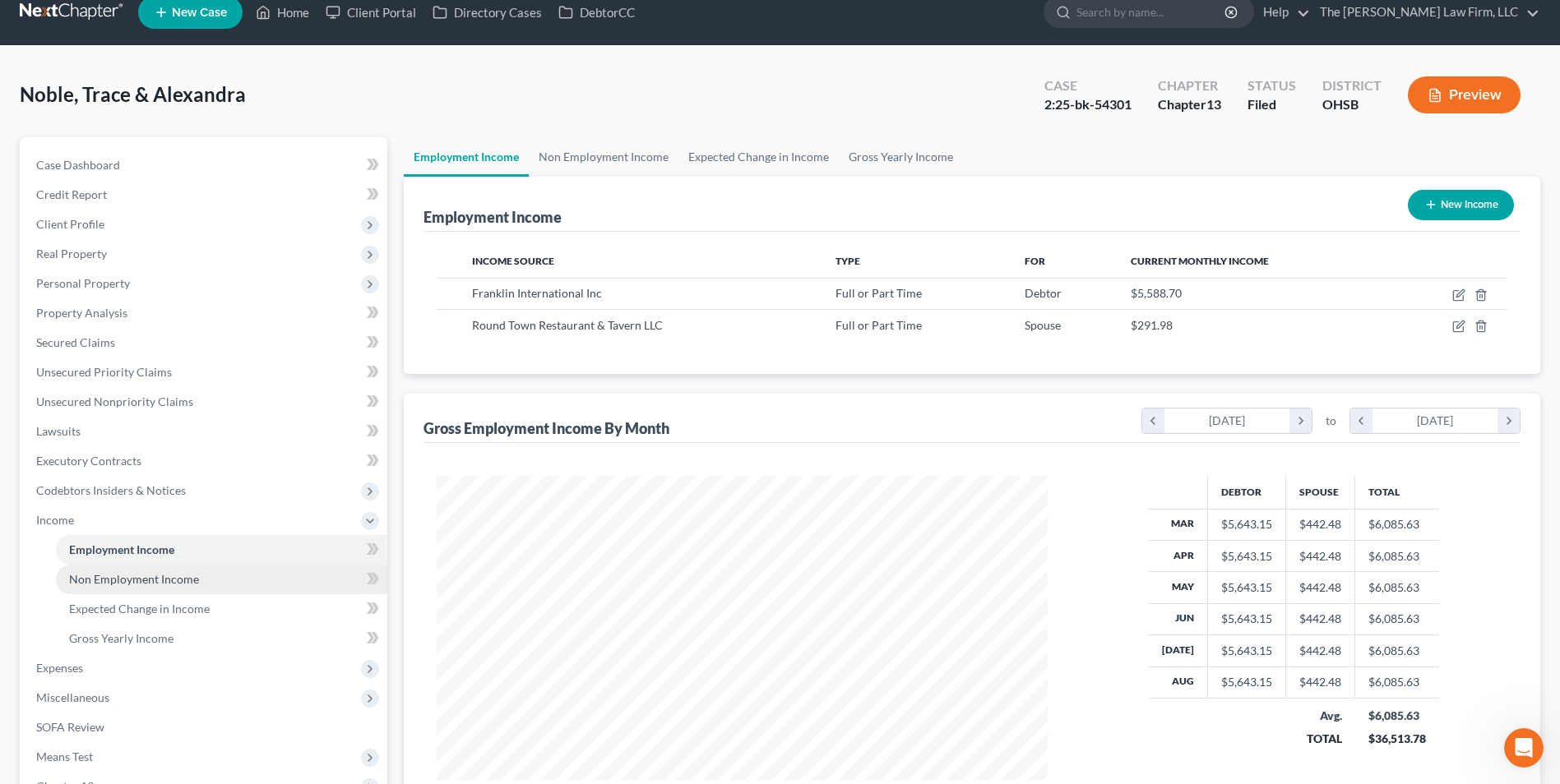
click at [194, 579] on span "Non Employment Income" at bounding box center [134, 579] width 130 height 14
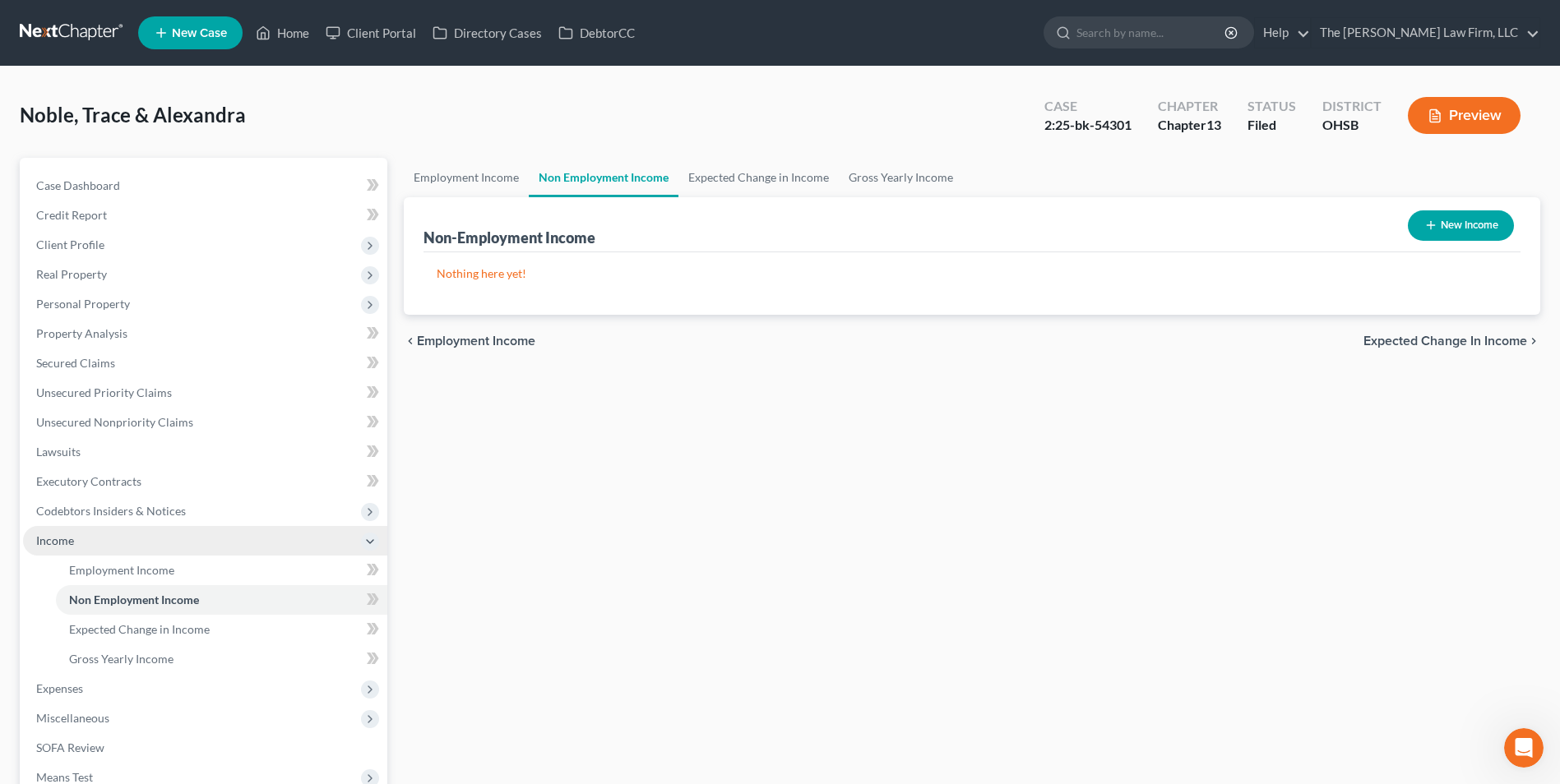
click at [85, 540] on span "Income" at bounding box center [205, 541] width 365 height 30
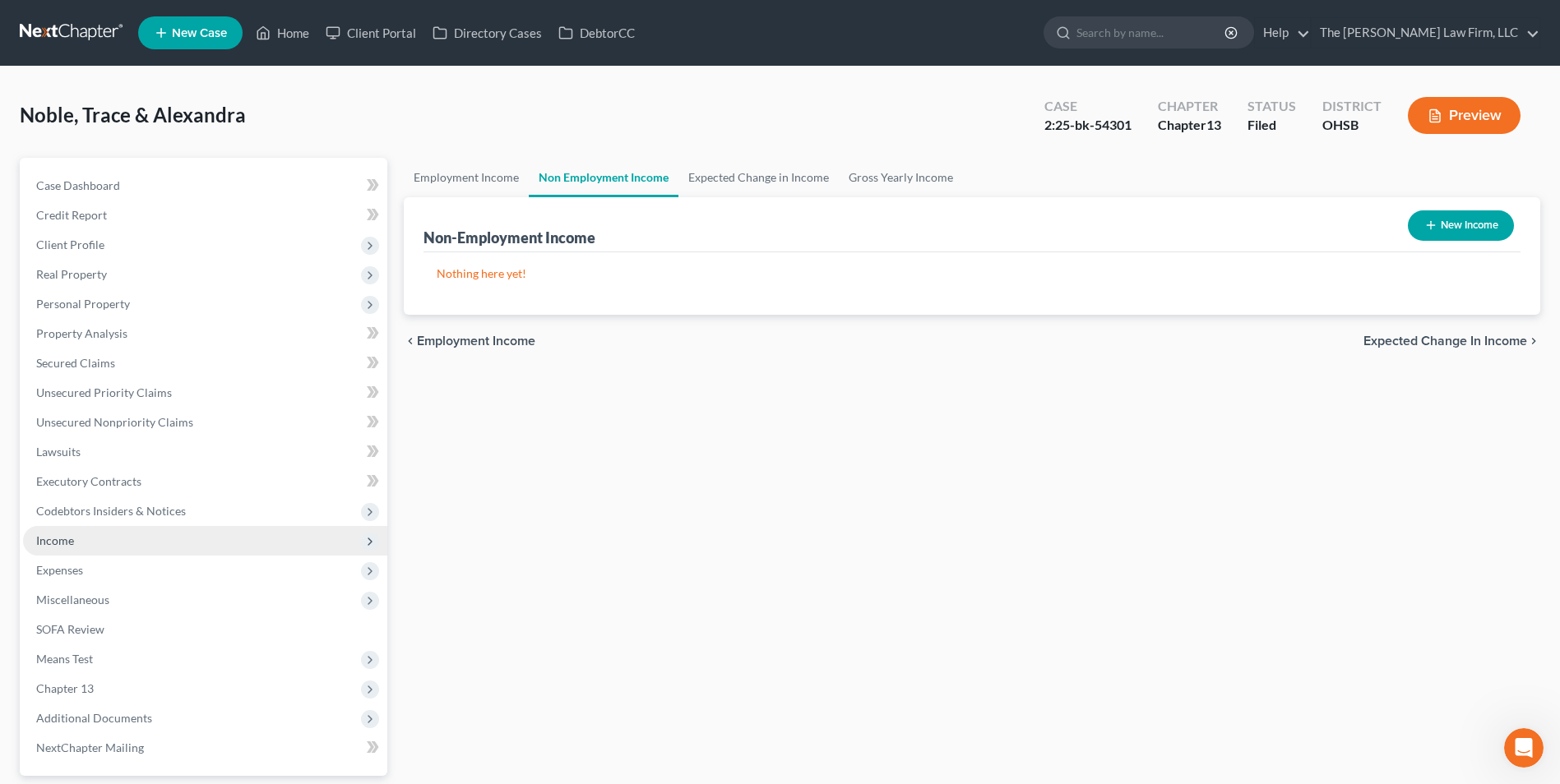
click at [85, 540] on span "Income" at bounding box center [205, 541] width 365 height 30
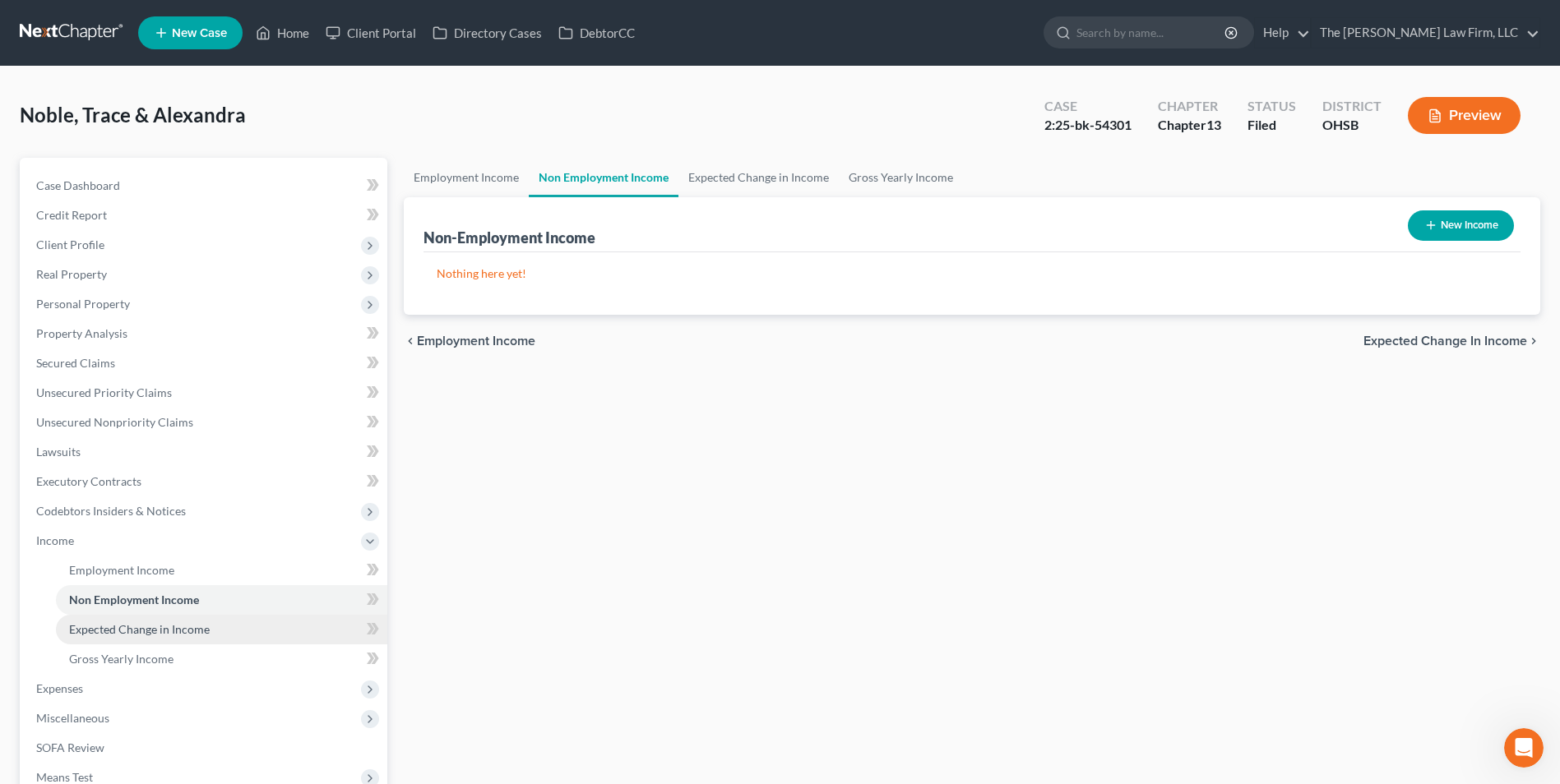
click at [143, 632] on span "Expected Change in Income" at bounding box center [140, 629] width 141 height 14
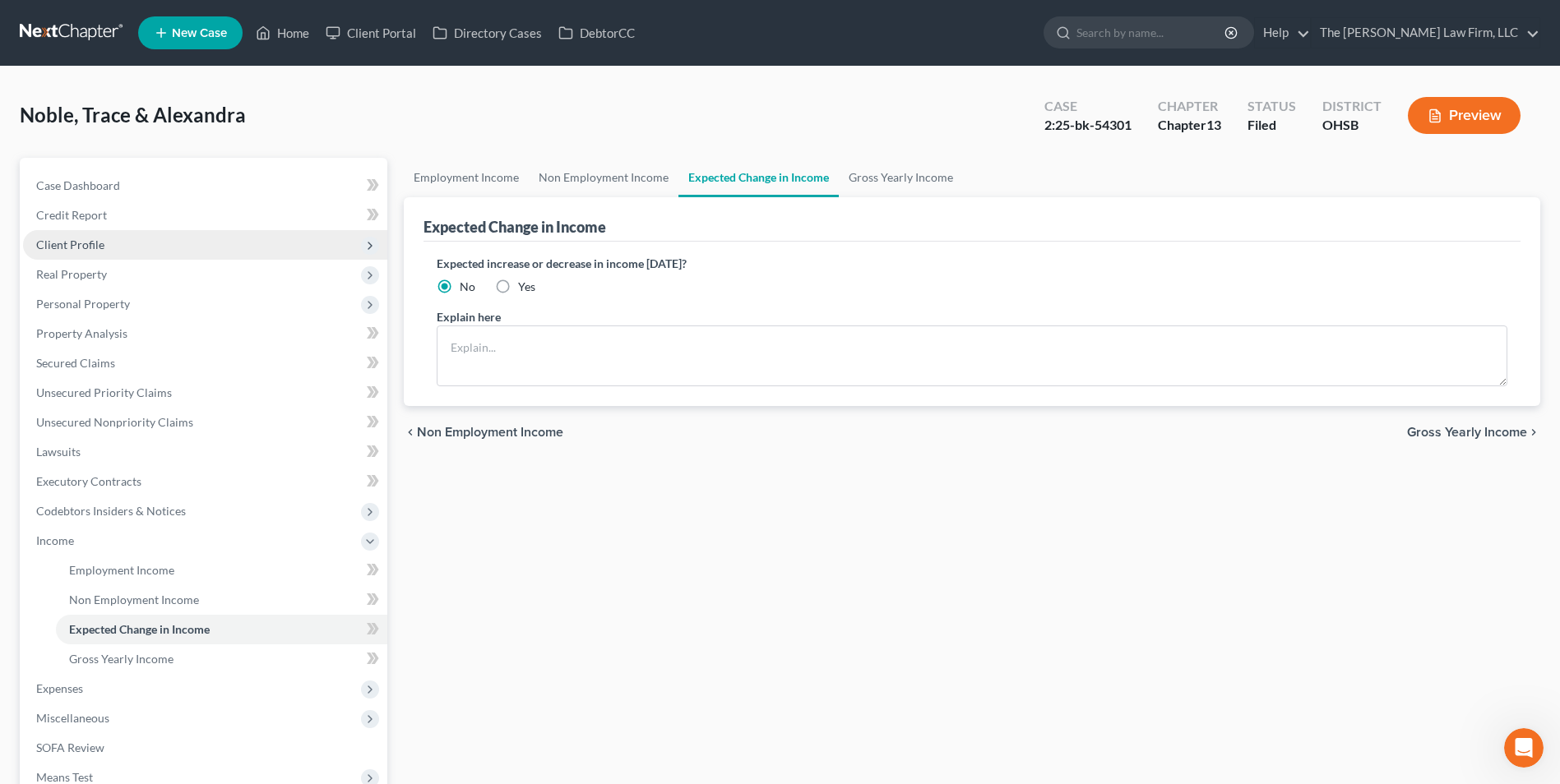
click at [142, 236] on span "Client Profile" at bounding box center [205, 245] width 365 height 30
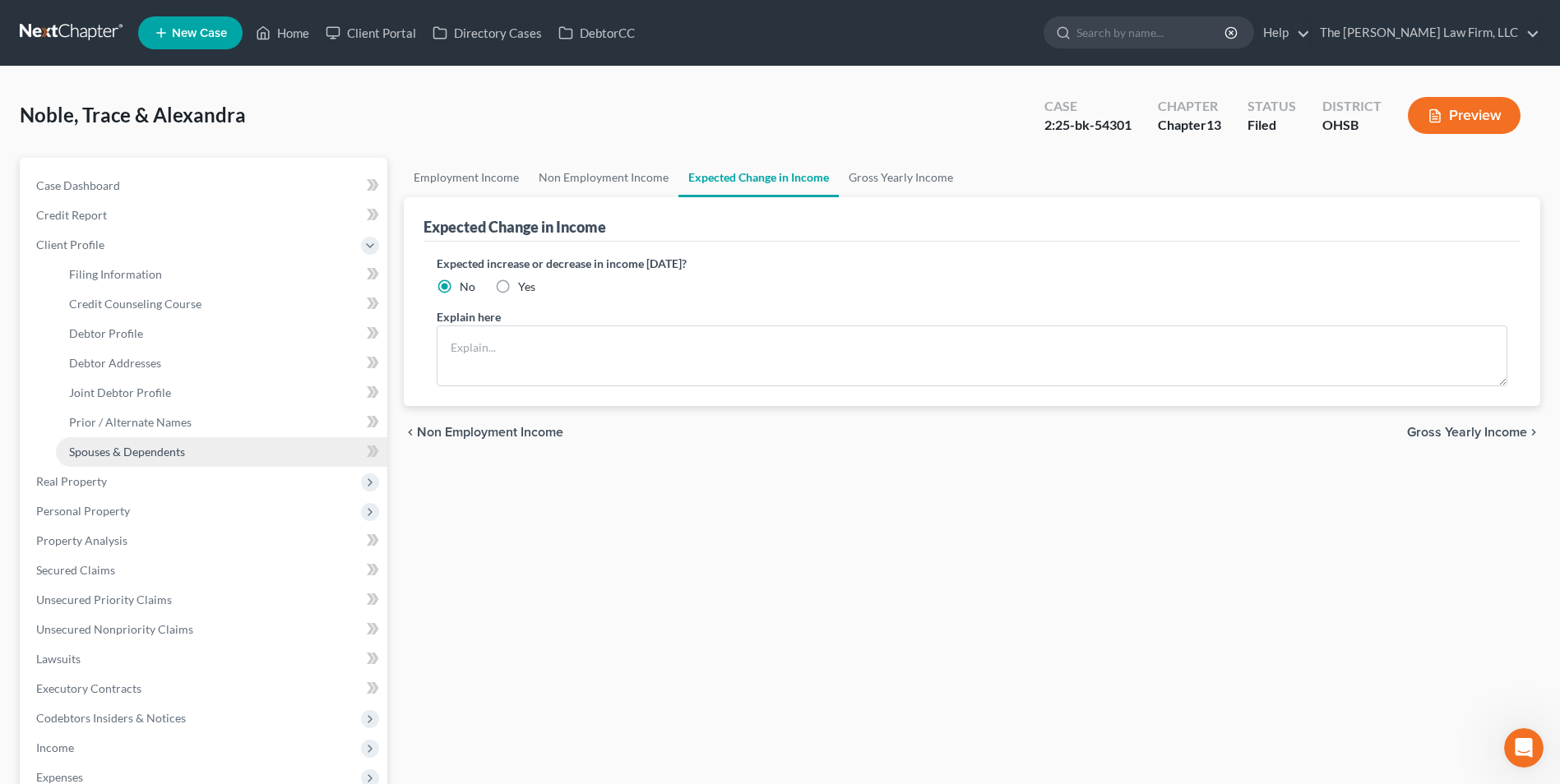
click at [124, 454] on span "Spouses & Dependents" at bounding box center [127, 451] width 116 height 14
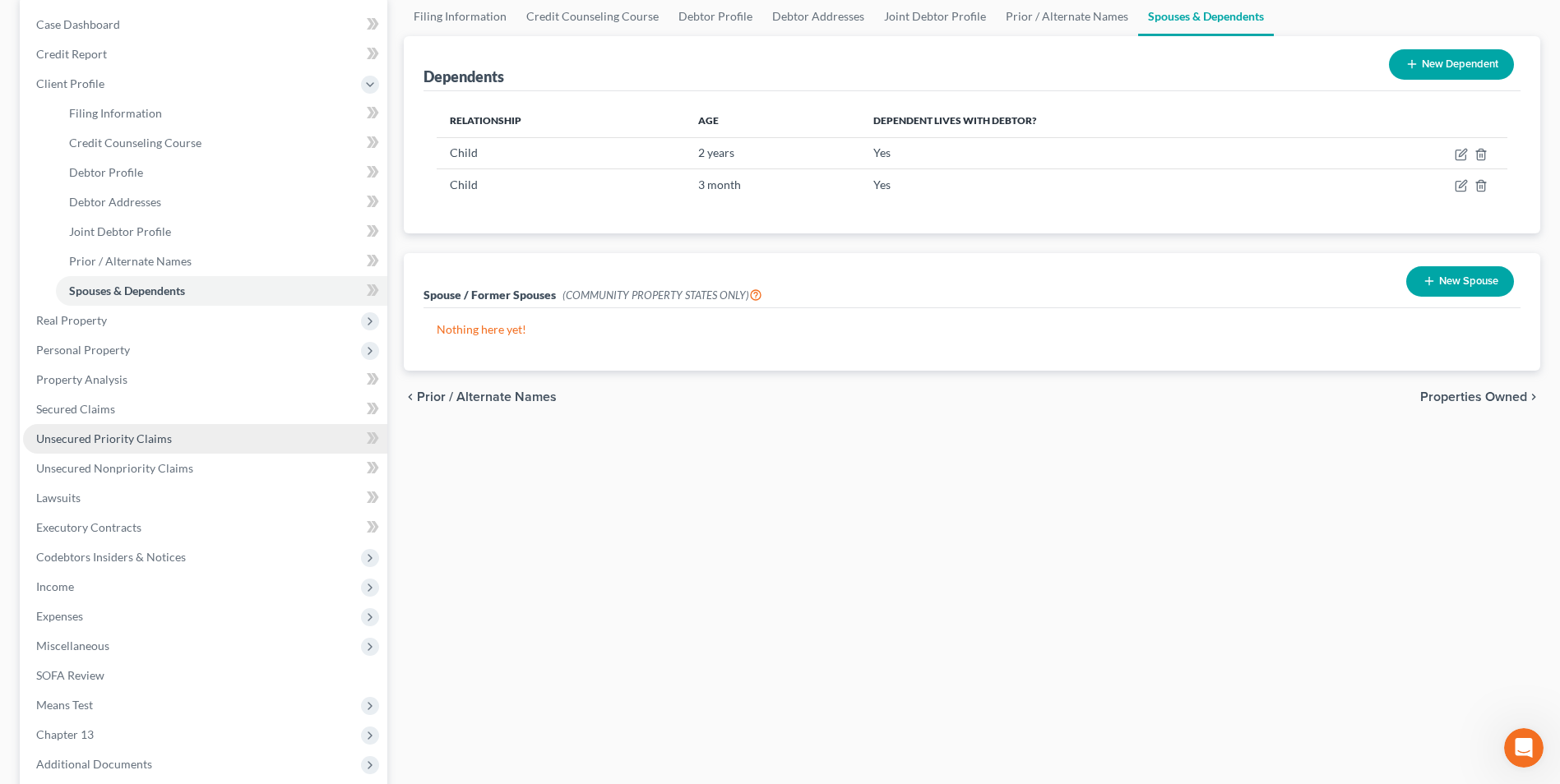
scroll to position [164, 0]
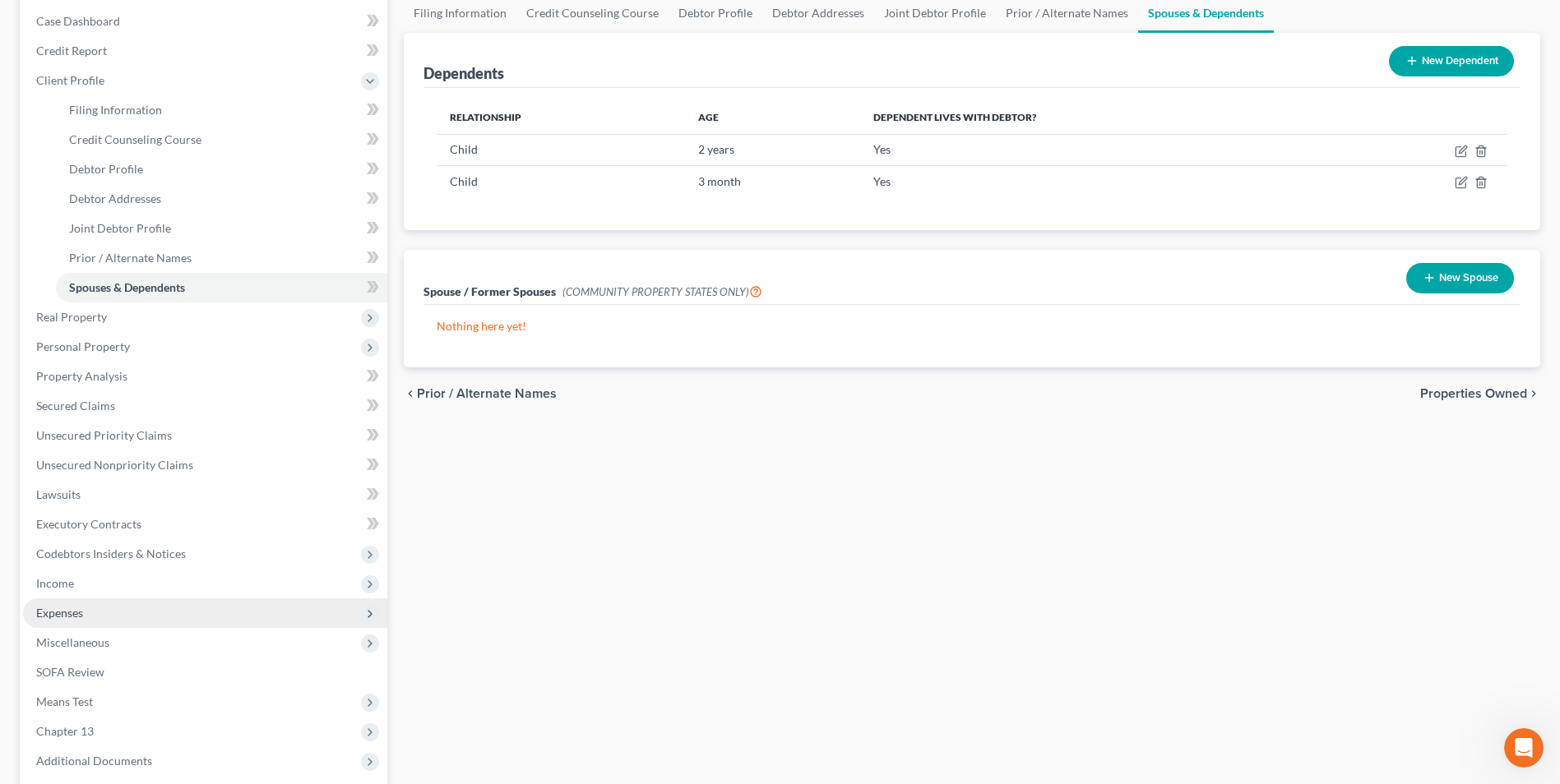
click at [111, 618] on span "Expenses" at bounding box center [205, 613] width 365 height 30
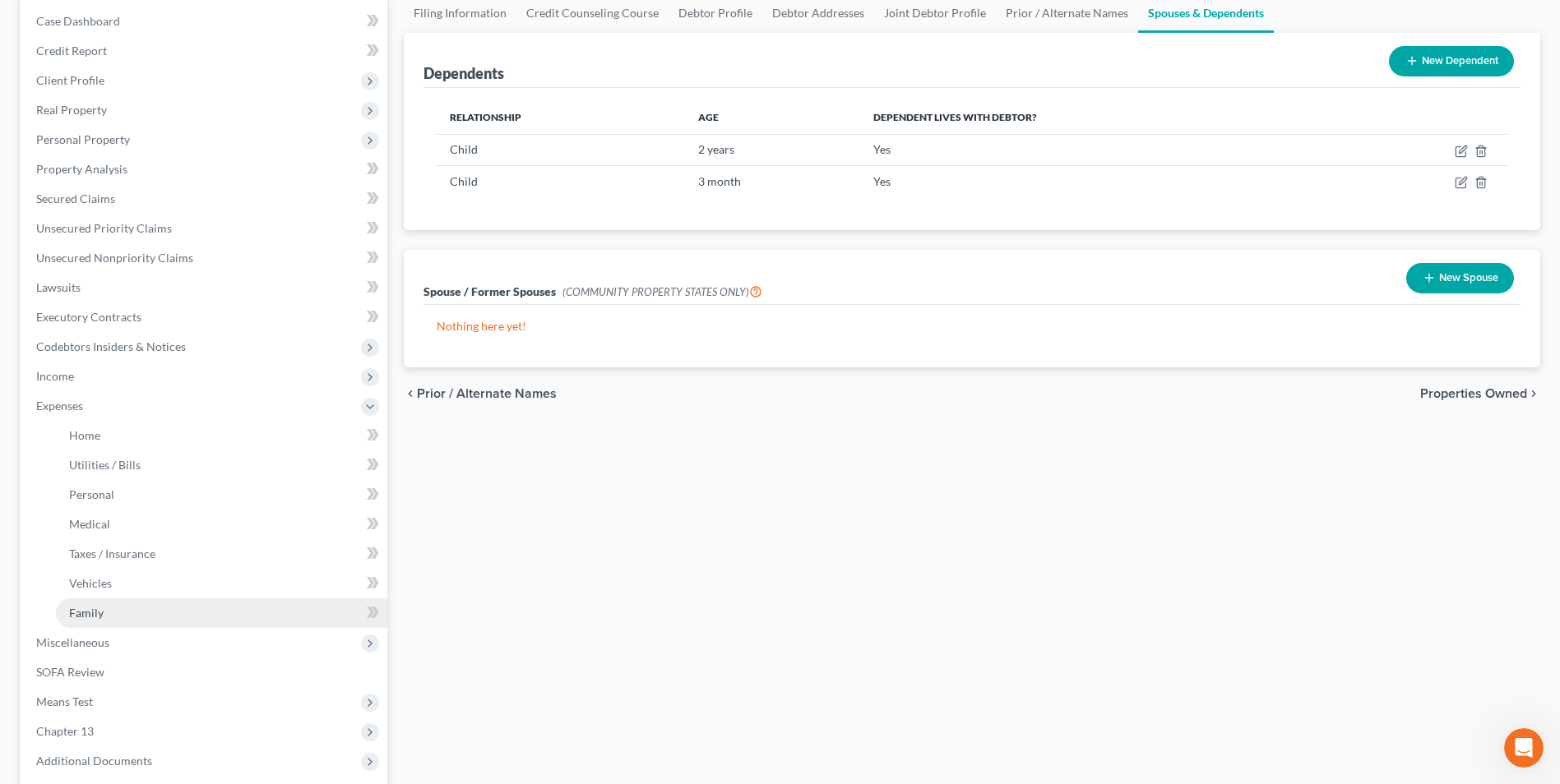
click at [161, 610] on link "Family" at bounding box center [222, 613] width 332 height 30
